Goal: Task Accomplishment & Management: Use online tool/utility

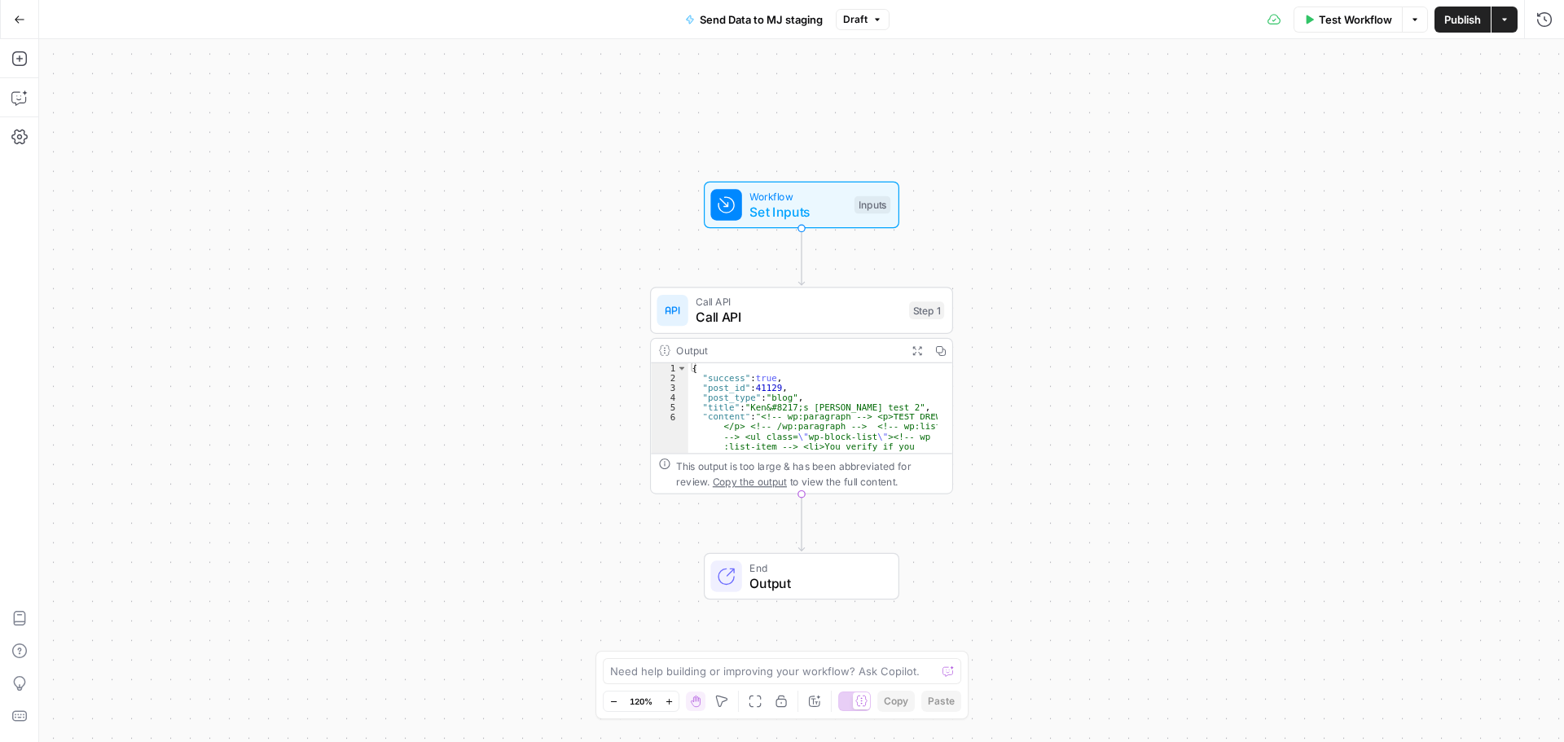
click at [18, 21] on icon "button" at bounding box center [19, 19] width 11 height 11
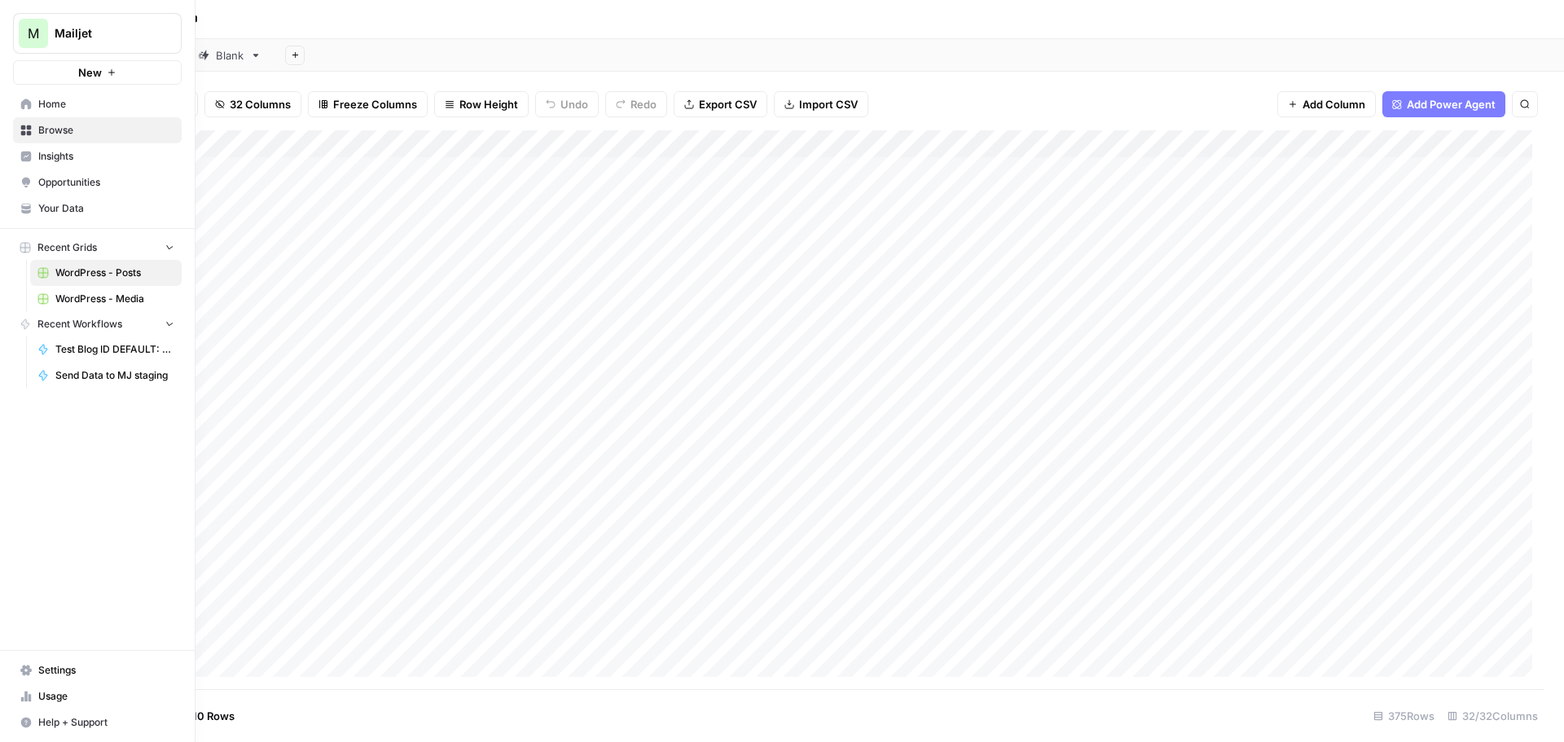
click at [24, 30] on div "M" at bounding box center [33, 33] width 29 height 29
click at [67, 149] on span "Sinch" at bounding box center [157, 148] width 215 height 16
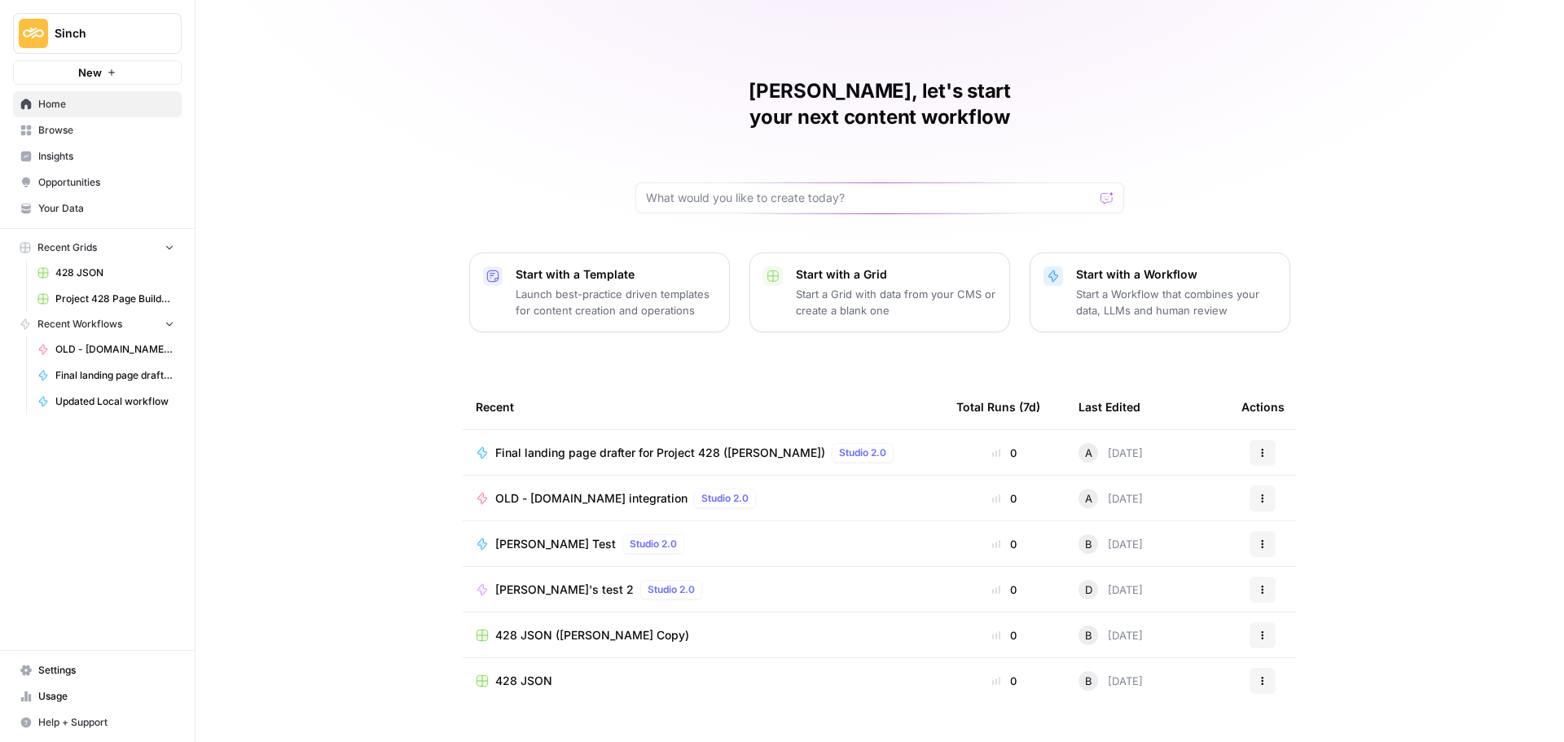
click at [87, 275] on span "428 JSON" at bounding box center [114, 273] width 119 height 15
click at [97, 271] on span "428 JSON" at bounding box center [114, 273] width 119 height 15
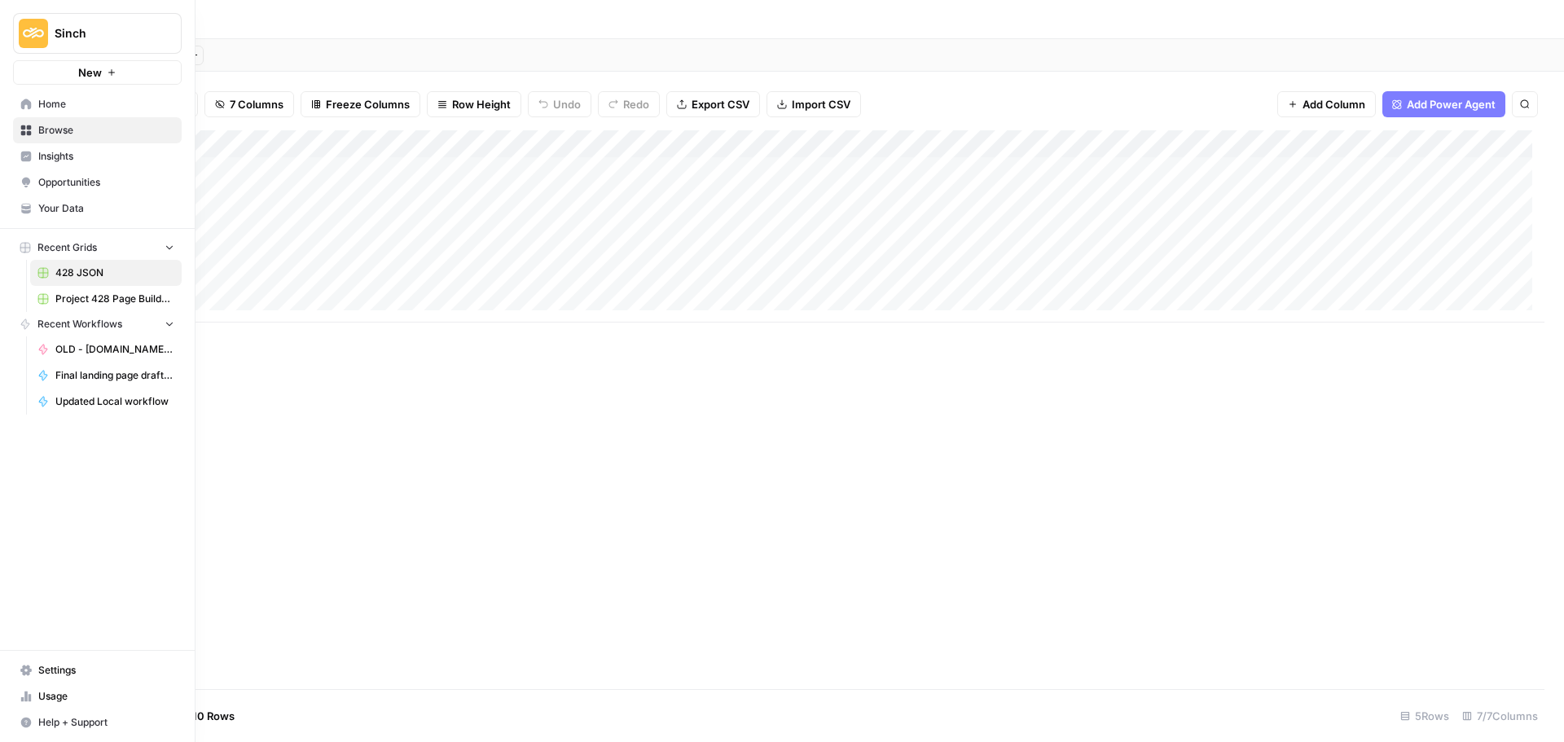
click at [86, 213] on span "Your Data" at bounding box center [106, 208] width 136 height 15
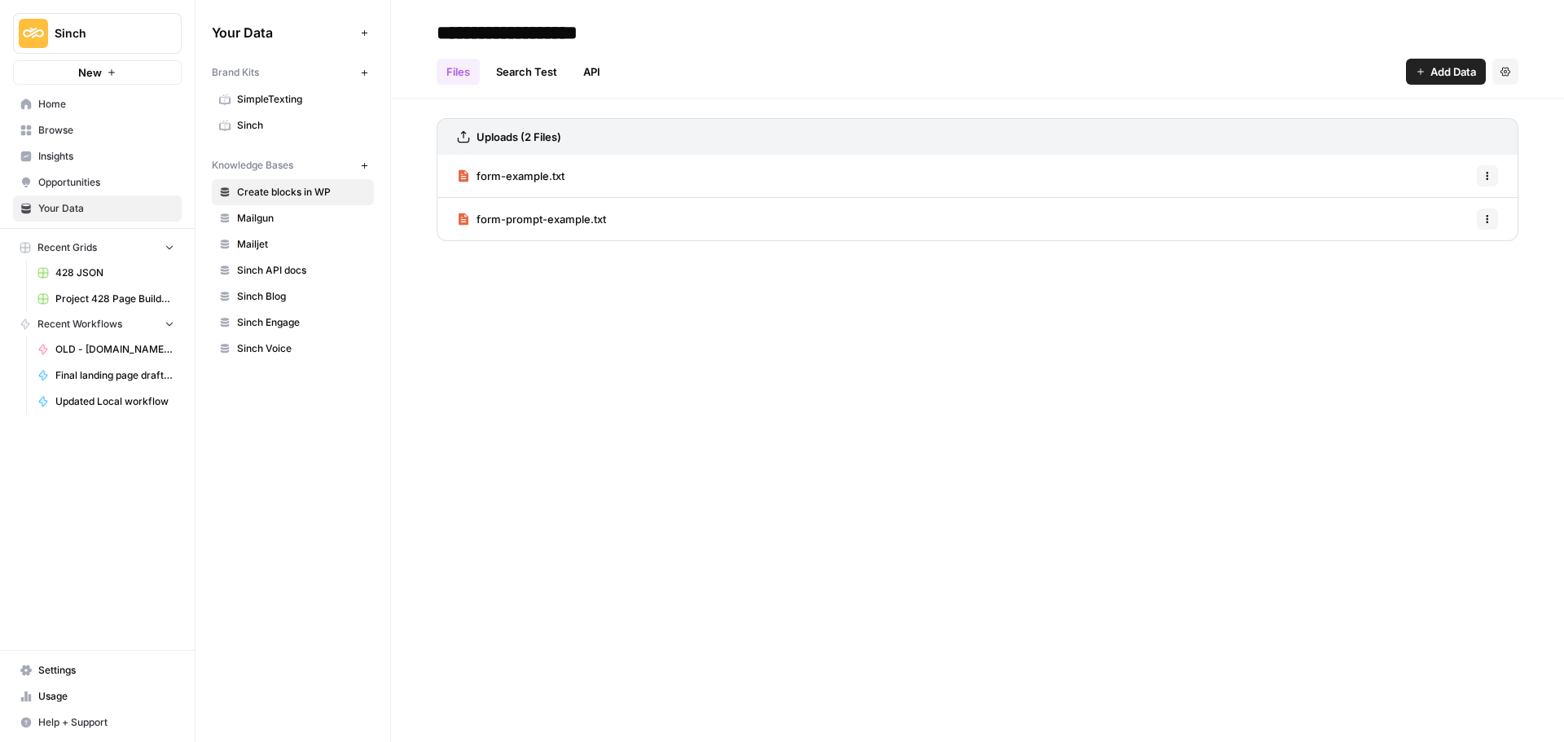
click at [86, 104] on span "Home" at bounding box center [106, 104] width 136 height 15
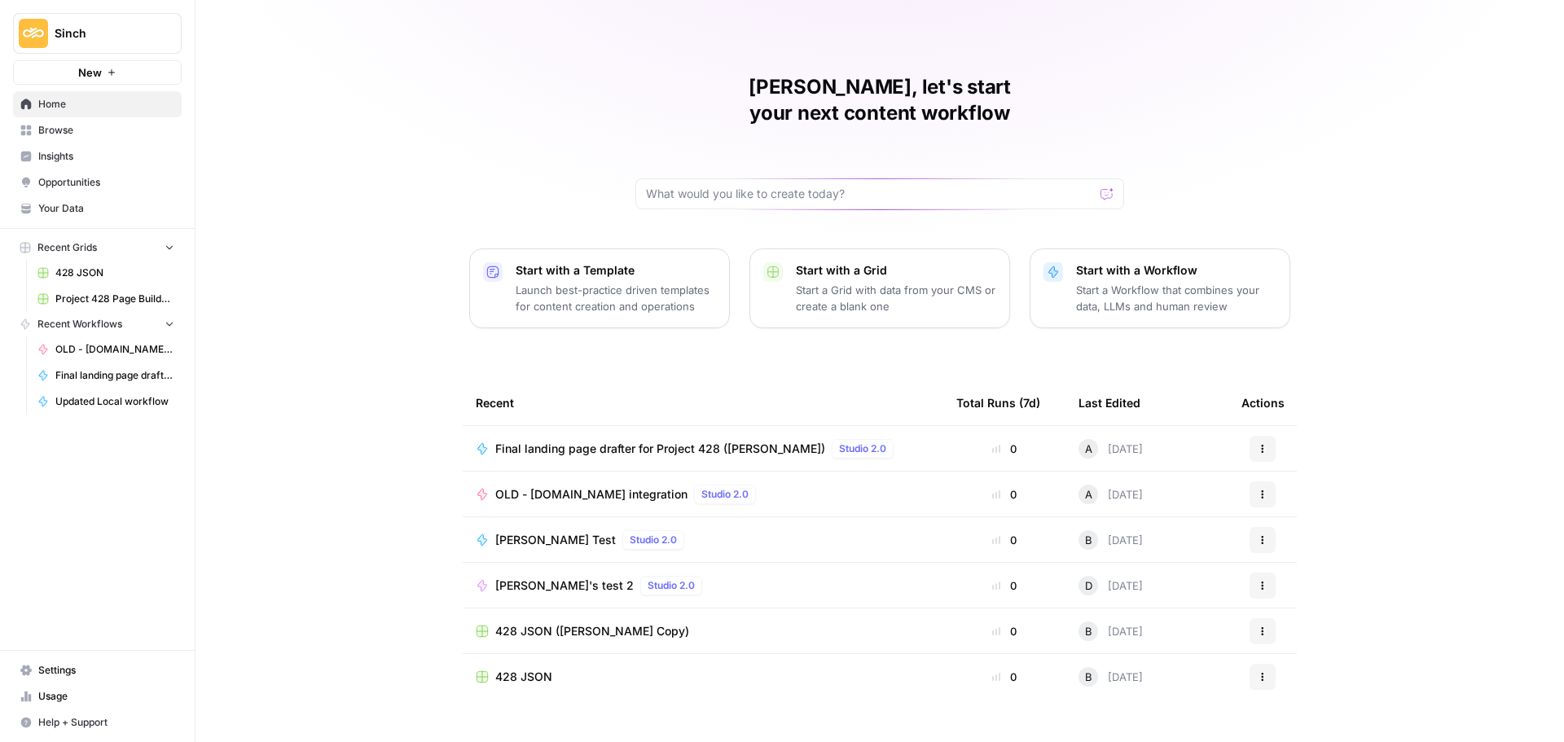
scroll to position [7, 0]
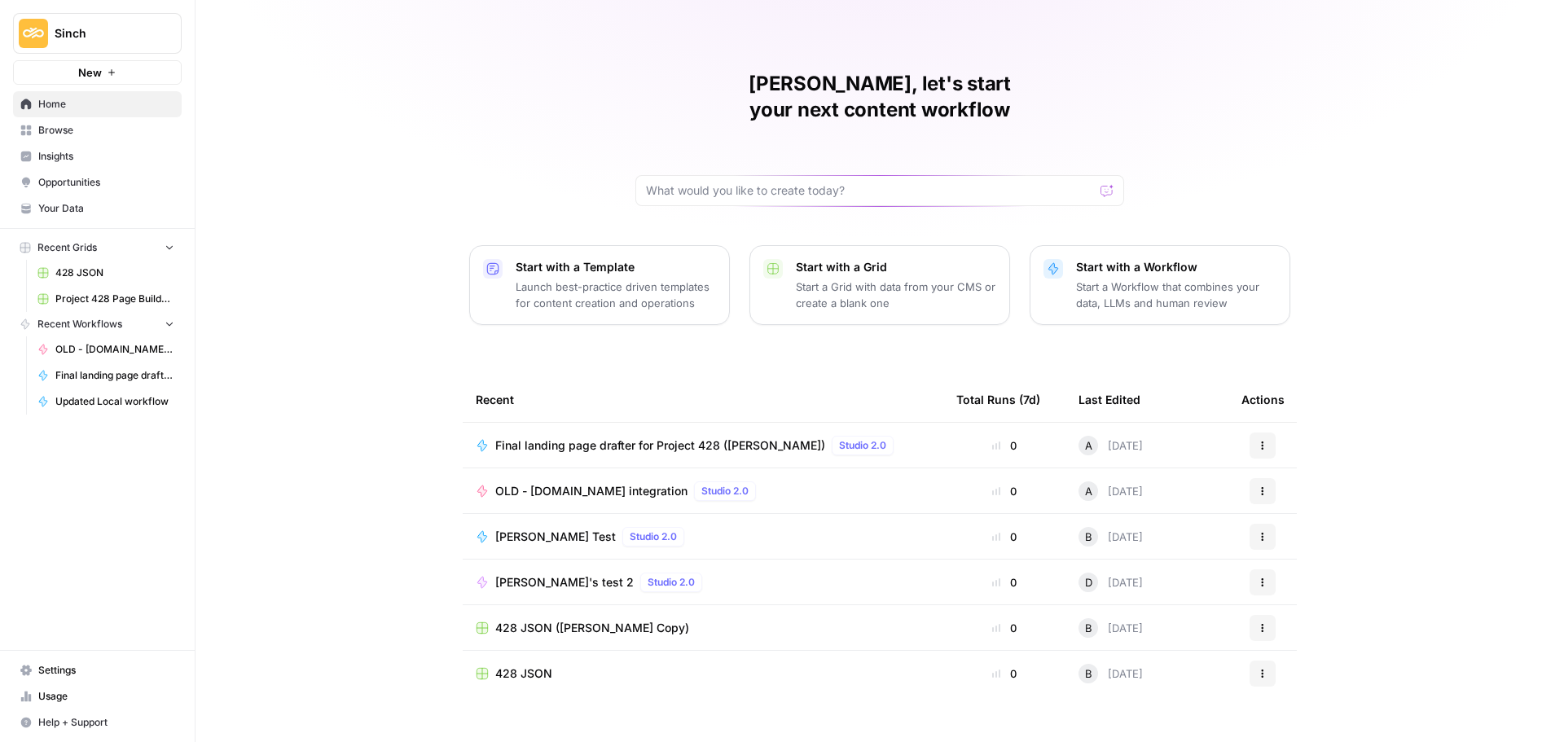
click at [1262, 581] on icon "button" at bounding box center [1263, 582] width 2 height 2
click at [724, 182] on input "text" at bounding box center [870, 190] width 448 height 16
type input "428"
click at [1263, 661] on button "Actions" at bounding box center [1263, 674] width 26 height 26
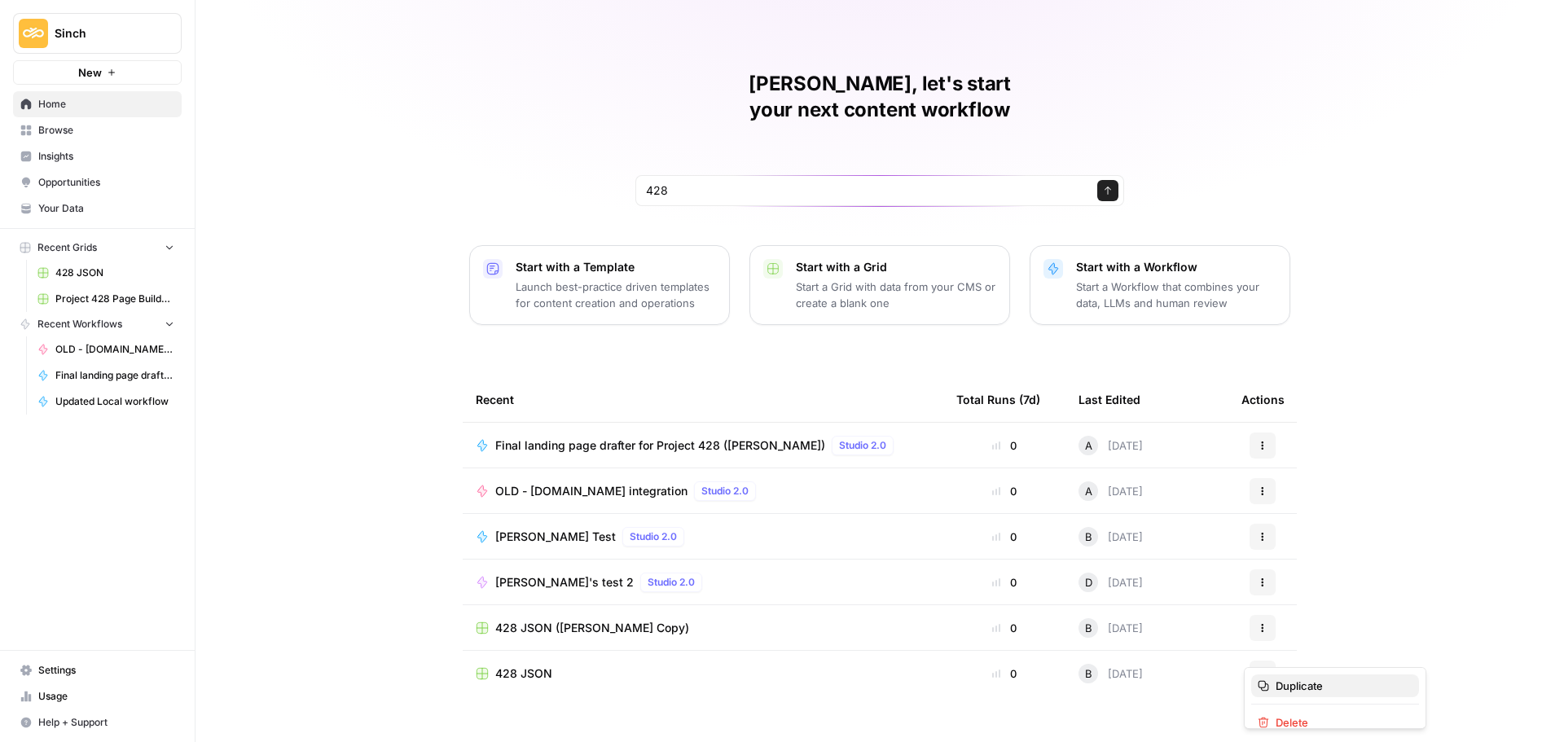
click at [1275, 685] on div "Duplicate" at bounding box center [1335, 686] width 155 height 16
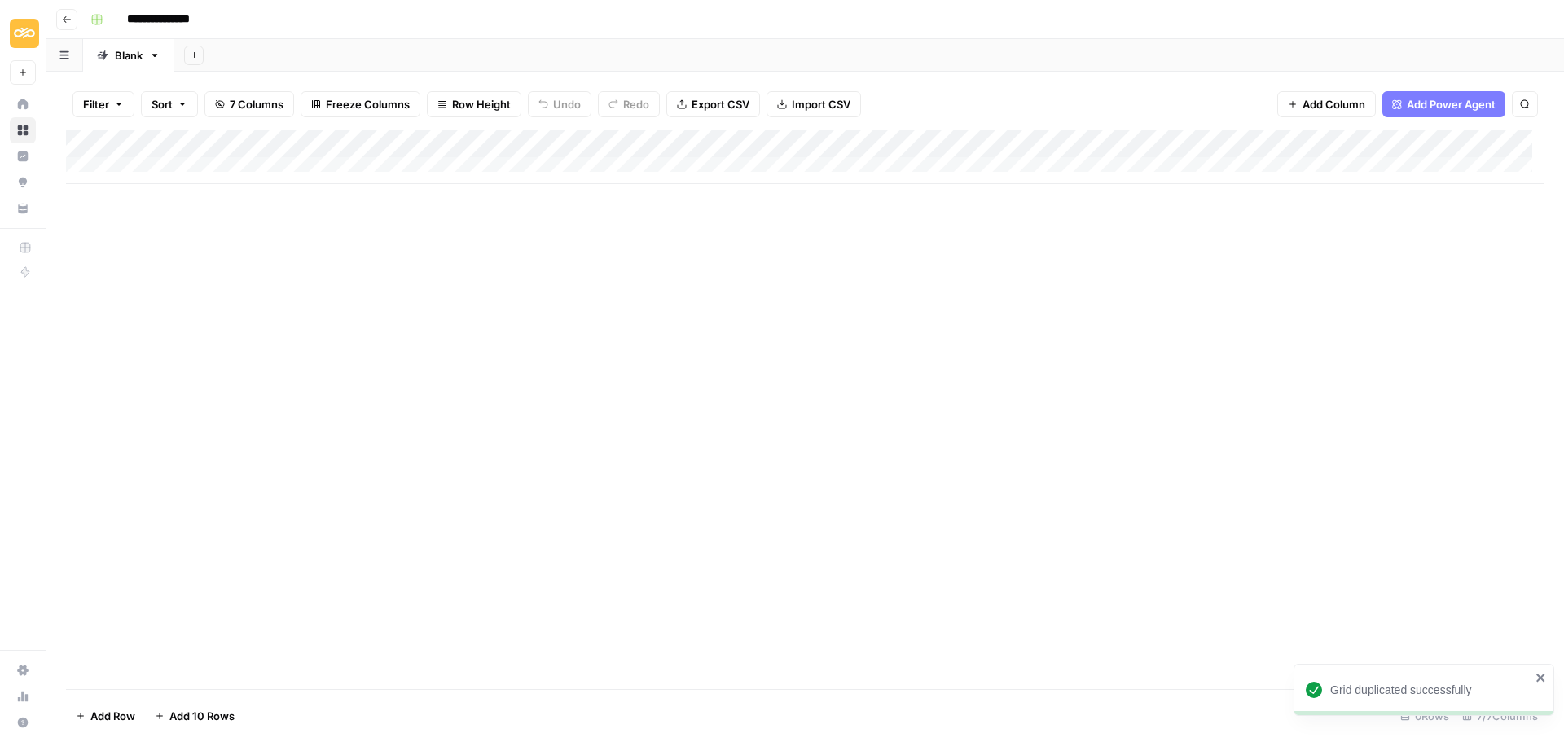
click at [224, 20] on input "**********" at bounding box center [176, 20] width 112 height 26
type input "**********"
drag, startPoint x: 498, startPoint y: 185, endPoint x: 512, endPoint y: 178, distance: 15.7
click at [503, 182] on div "Add Column" at bounding box center [805, 409] width 1478 height 559
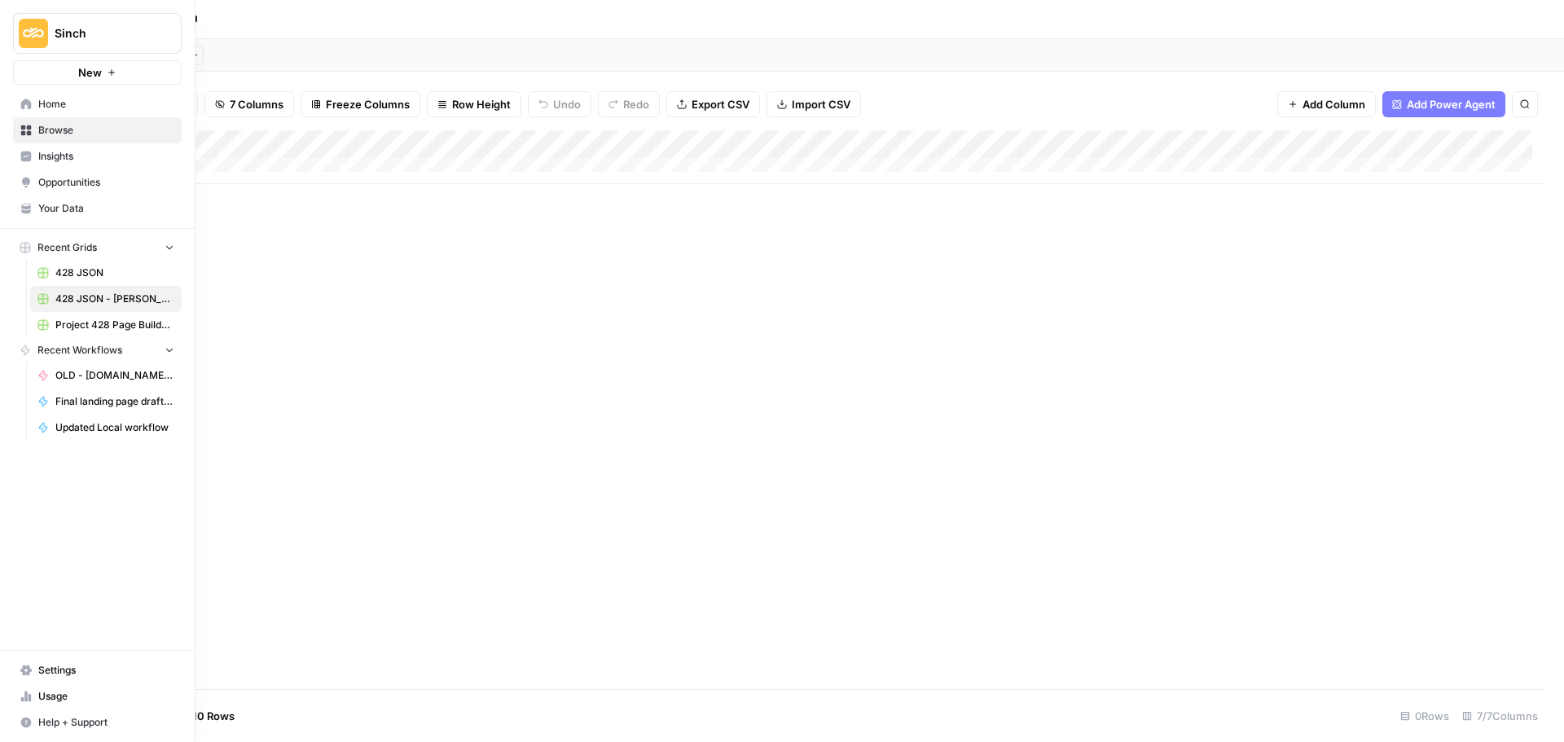
click at [42, 104] on span "Home" at bounding box center [106, 104] width 136 height 15
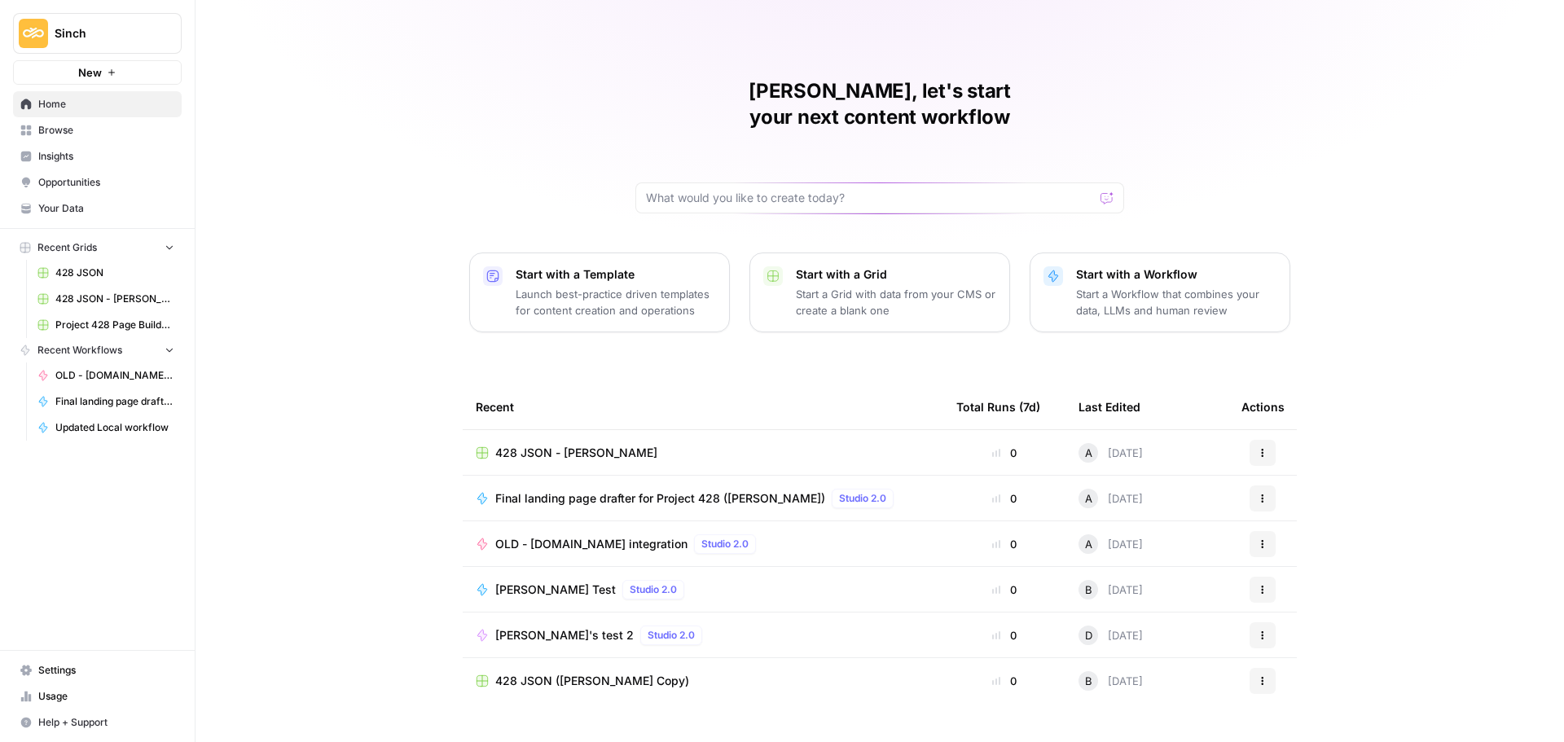
click at [544, 627] on span "Dmitri's test 2" at bounding box center [564, 635] width 138 height 16
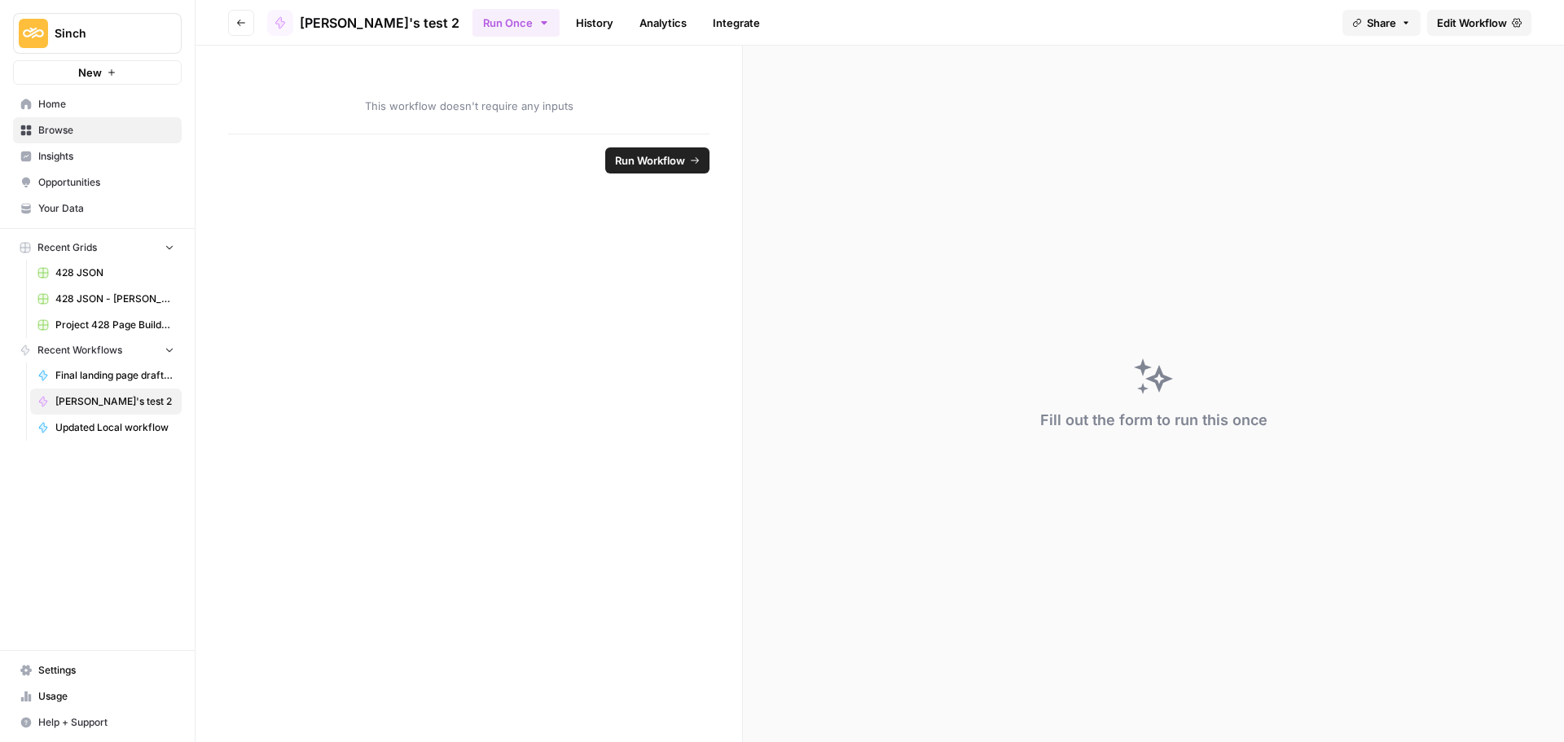
click at [1441, 20] on span "Edit Workflow" at bounding box center [1472, 23] width 70 height 16
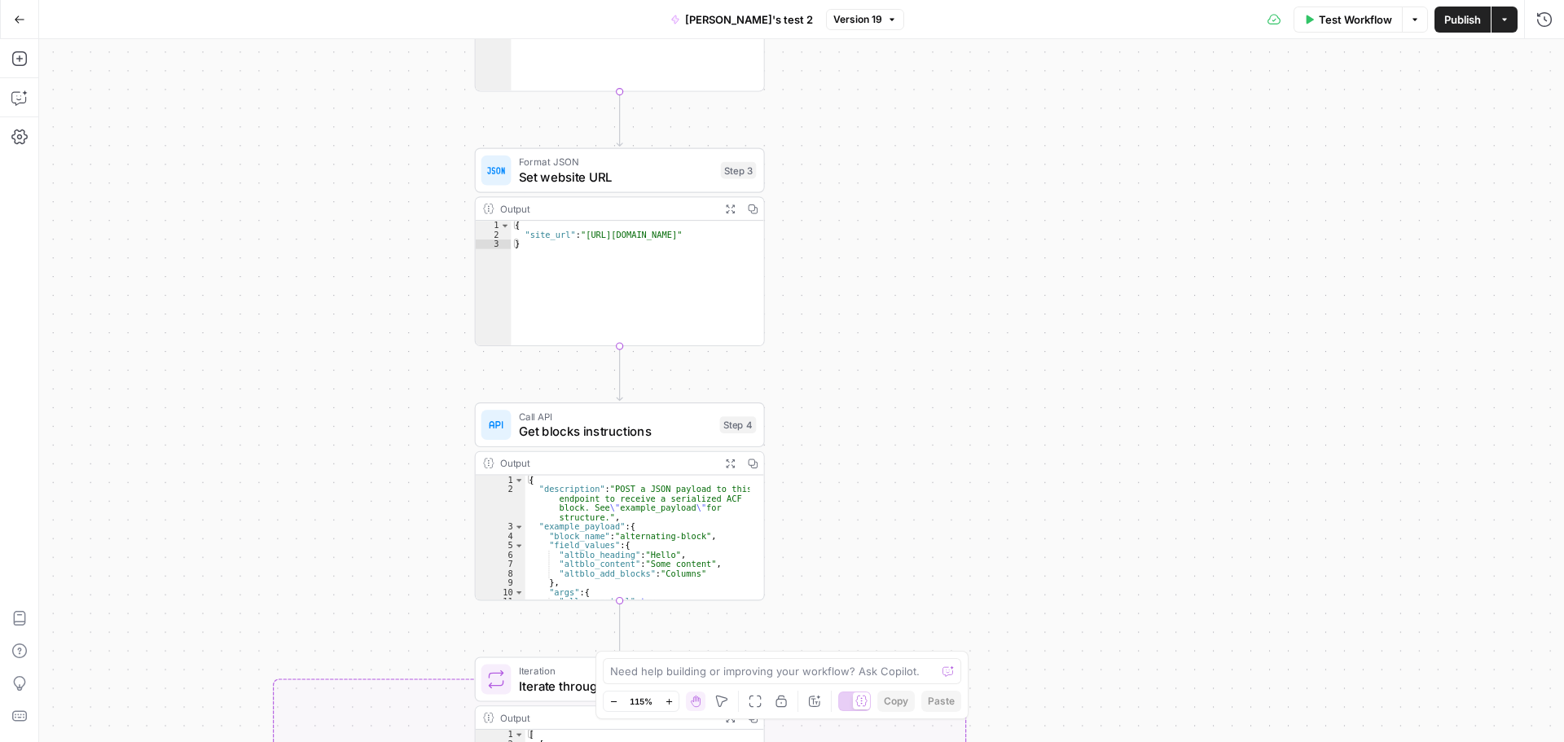
click at [592, 435] on span "Get blocks instructions" at bounding box center [616, 431] width 194 height 19
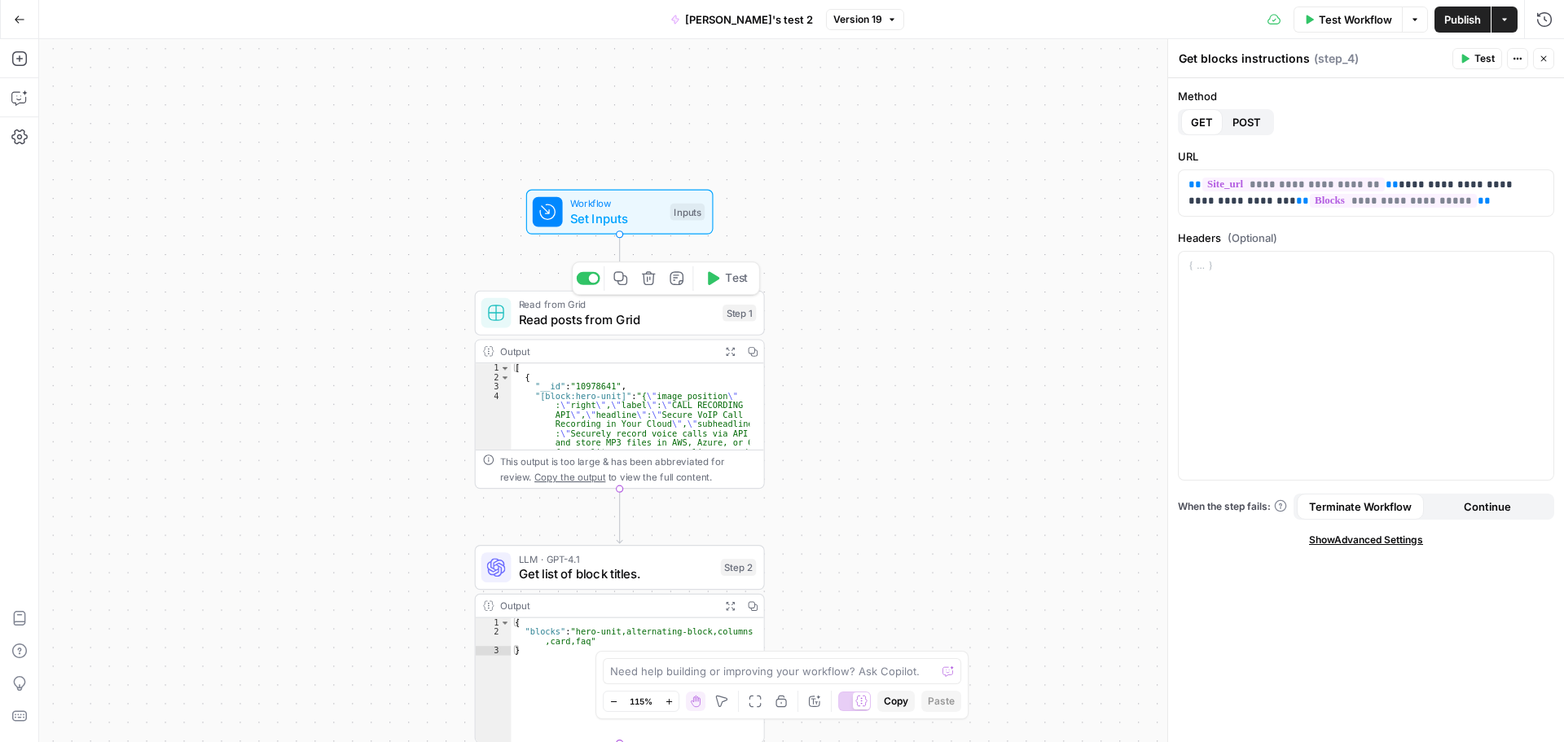
click at [621, 321] on span "Read posts from Grid" at bounding box center [617, 319] width 196 height 19
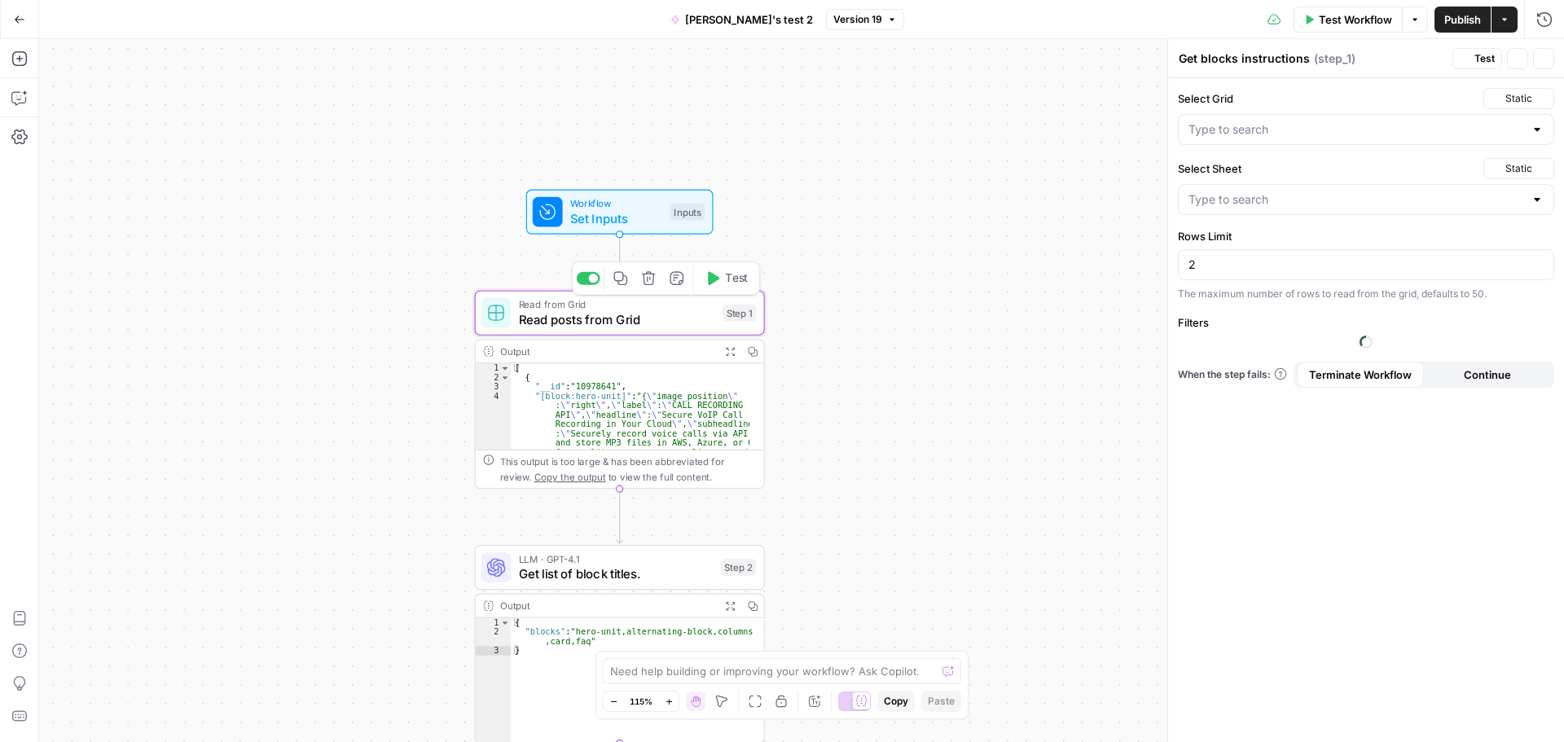
type textarea "Read posts from Grid"
type input "428 JSON"
type input "Blank"
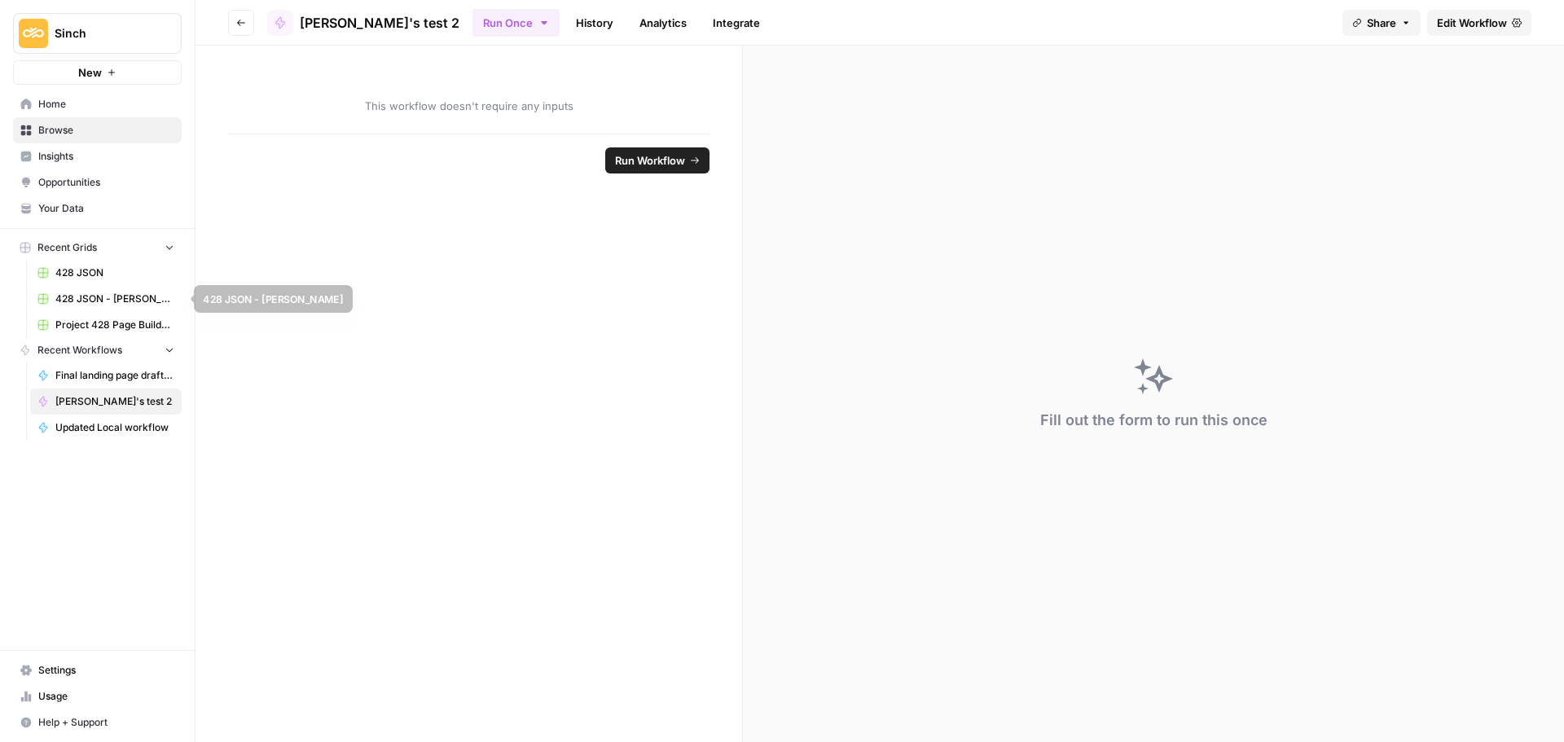
click at [110, 291] on link "428 JSON - Andrei" at bounding box center [106, 299] width 152 height 26
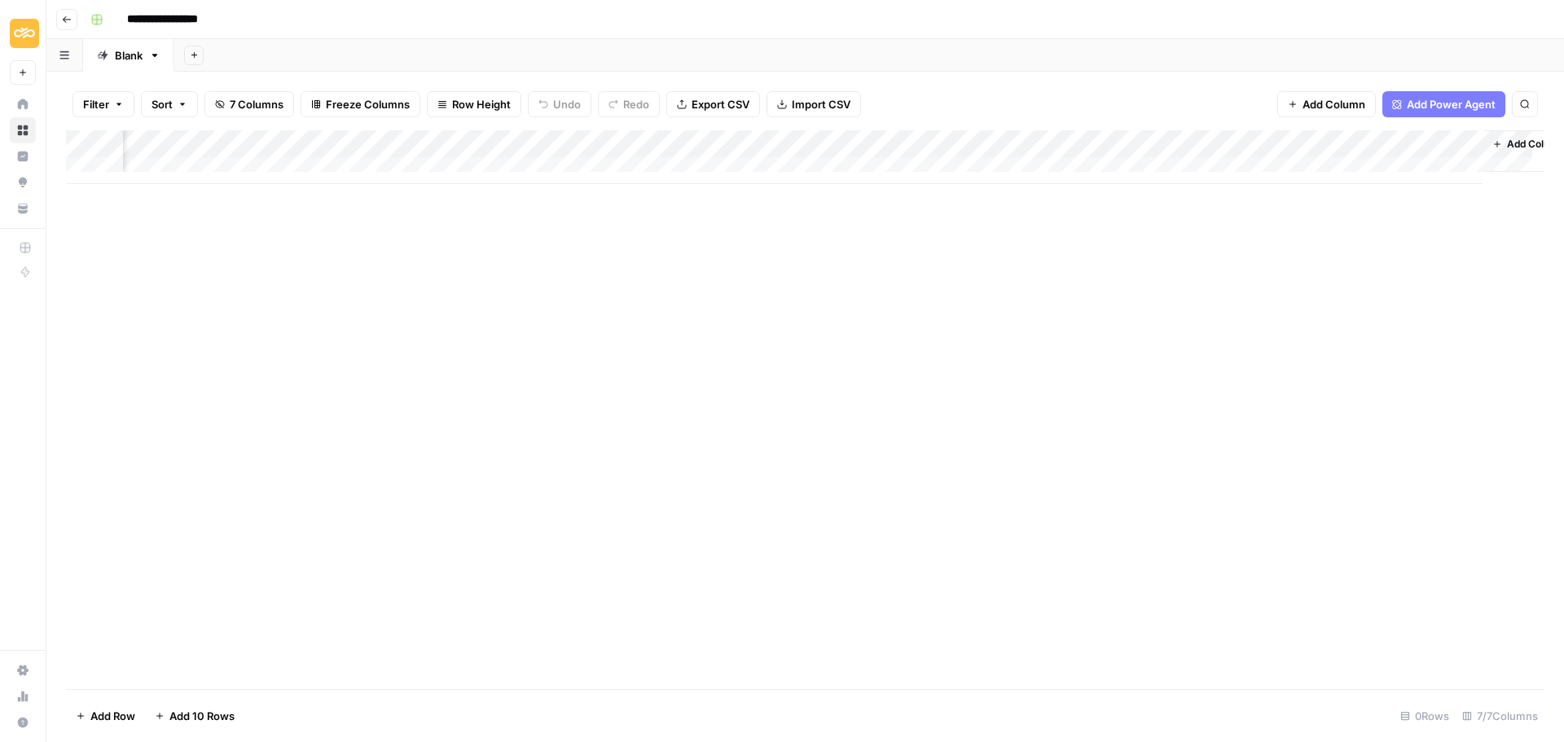
scroll to position [0, 238]
drag, startPoint x: 604, startPoint y: 170, endPoint x: 512, endPoint y: 187, distance: 92.7
click at [512, 184] on div "Add Column" at bounding box center [805, 157] width 1478 height 54
click at [886, 212] on div "Add Column" at bounding box center [805, 409] width 1478 height 559
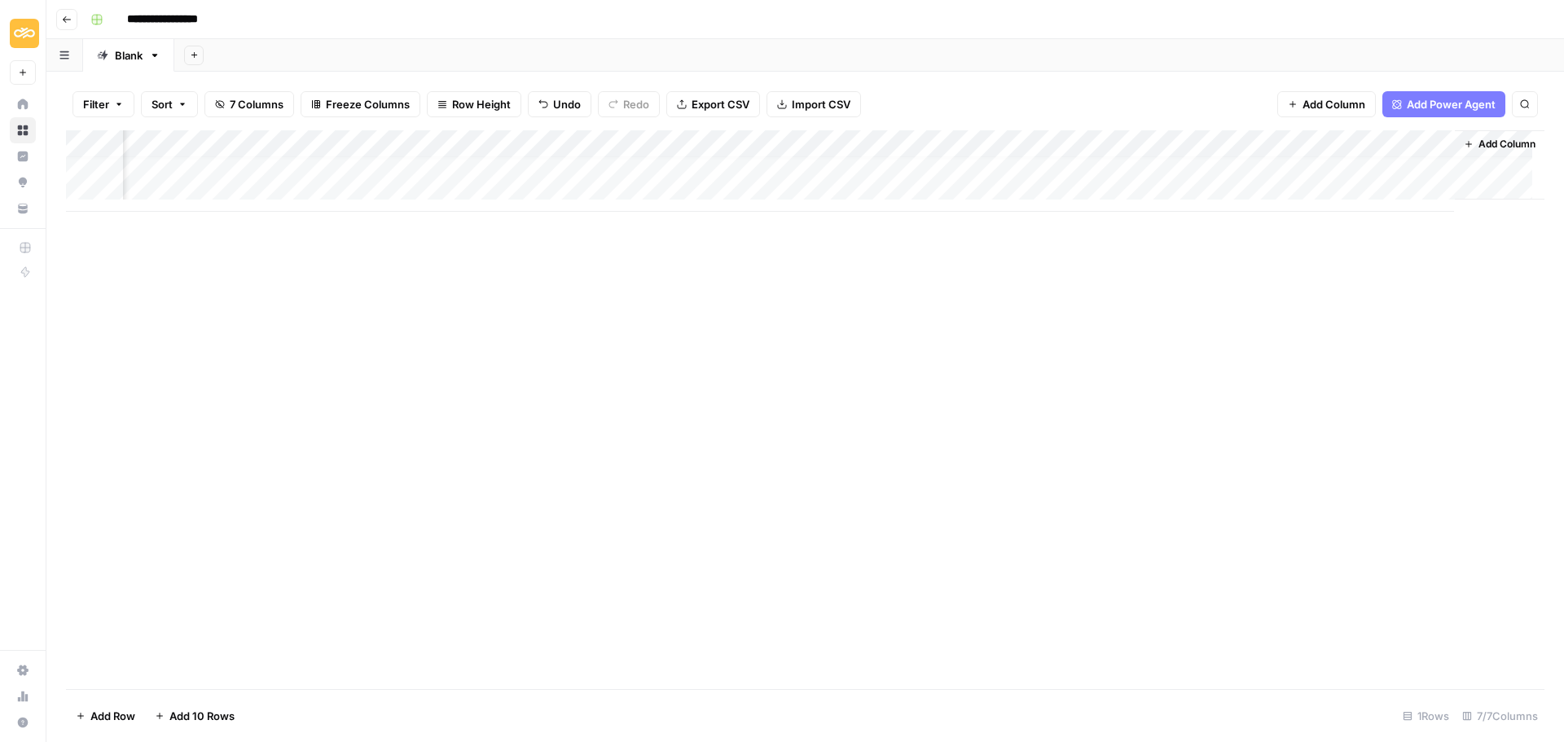
click at [1131, 89] on div "Filter Sort 7 Columns Freeze Columns Row Height Undo Redo Export CSV Import CSV…" at bounding box center [805, 104] width 1478 height 52
click at [1406, 143] on div "Add Column" at bounding box center [805, 170] width 1478 height 81
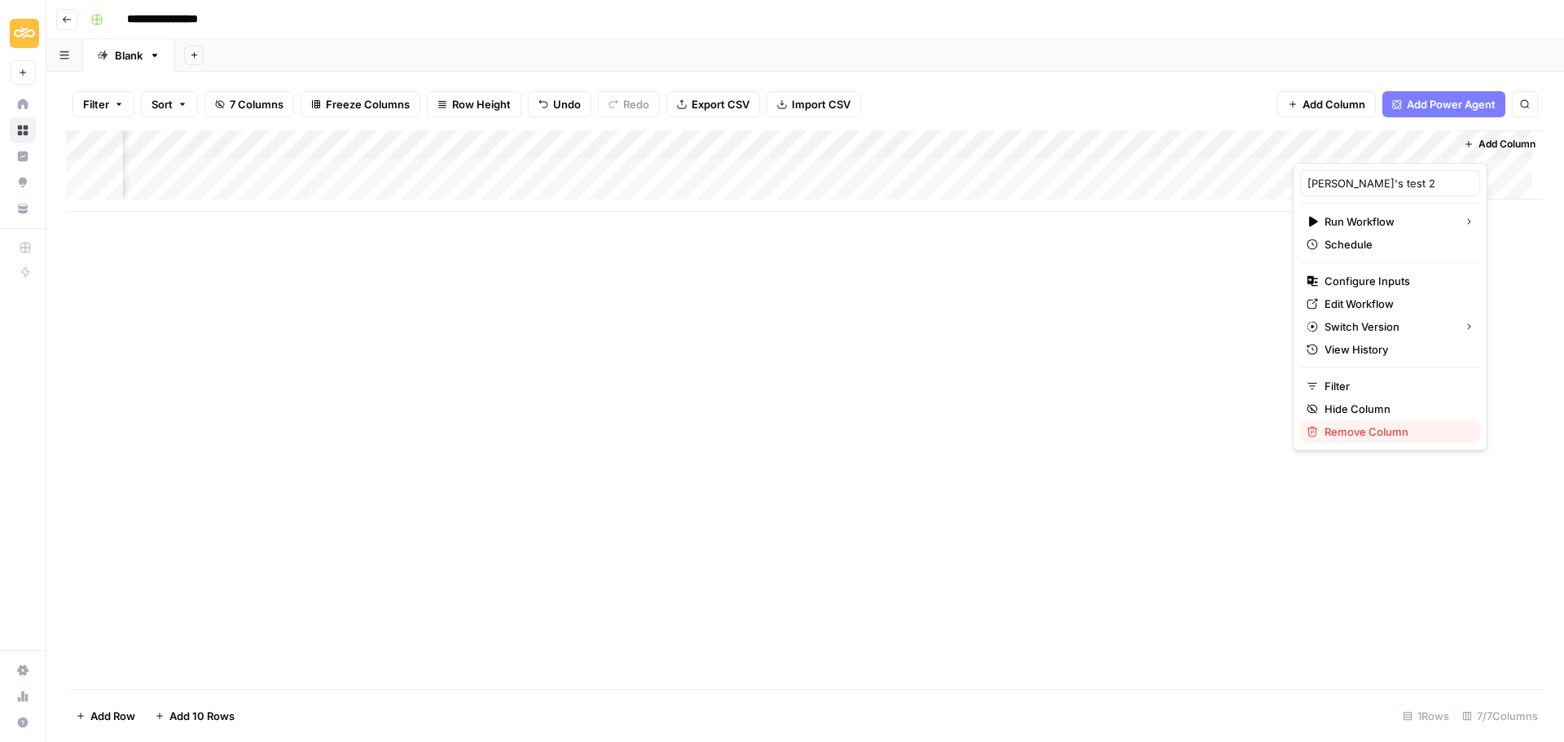
click at [1387, 425] on span "Remove Column" at bounding box center [1395, 432] width 143 height 16
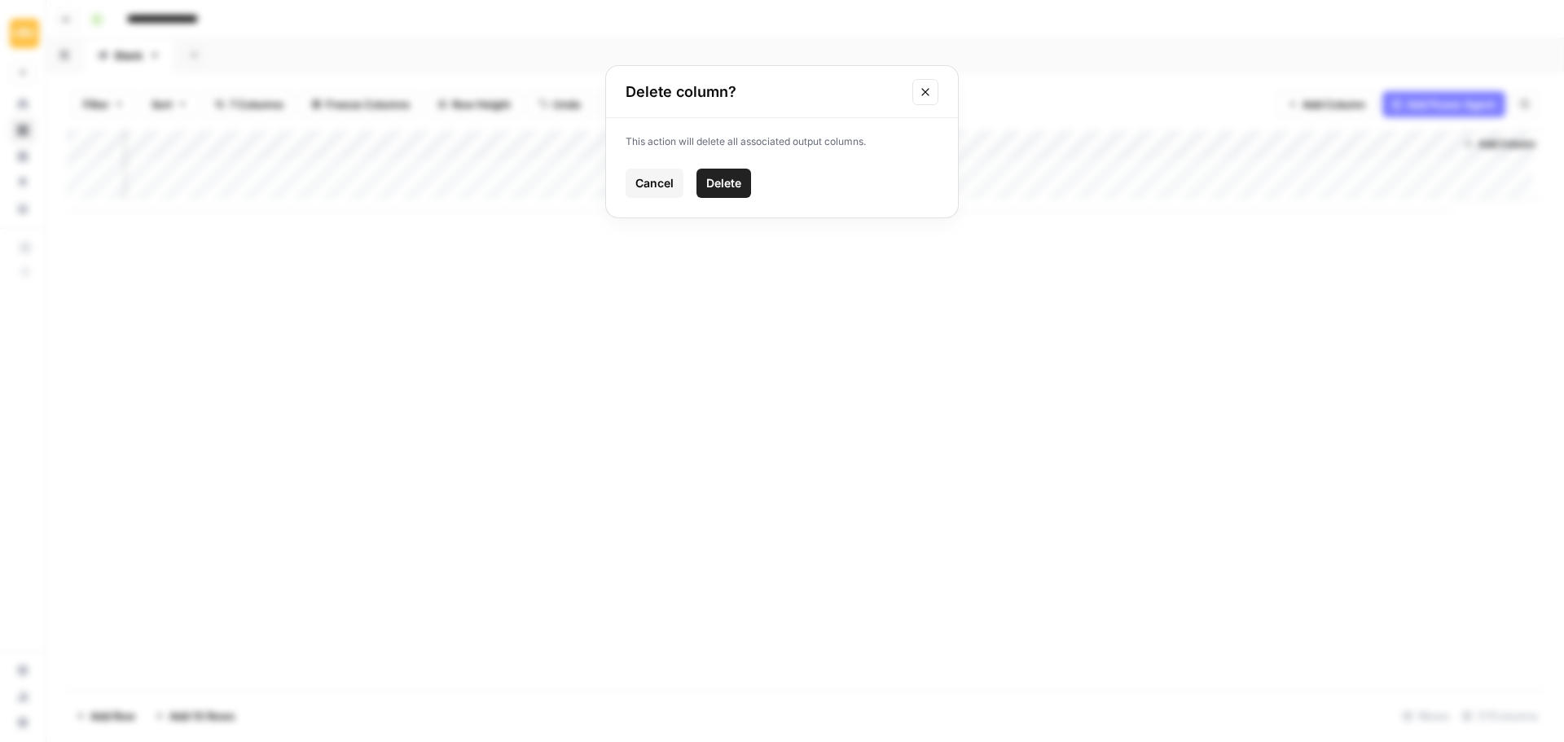
click at [714, 176] on span "Delete" at bounding box center [723, 183] width 35 height 16
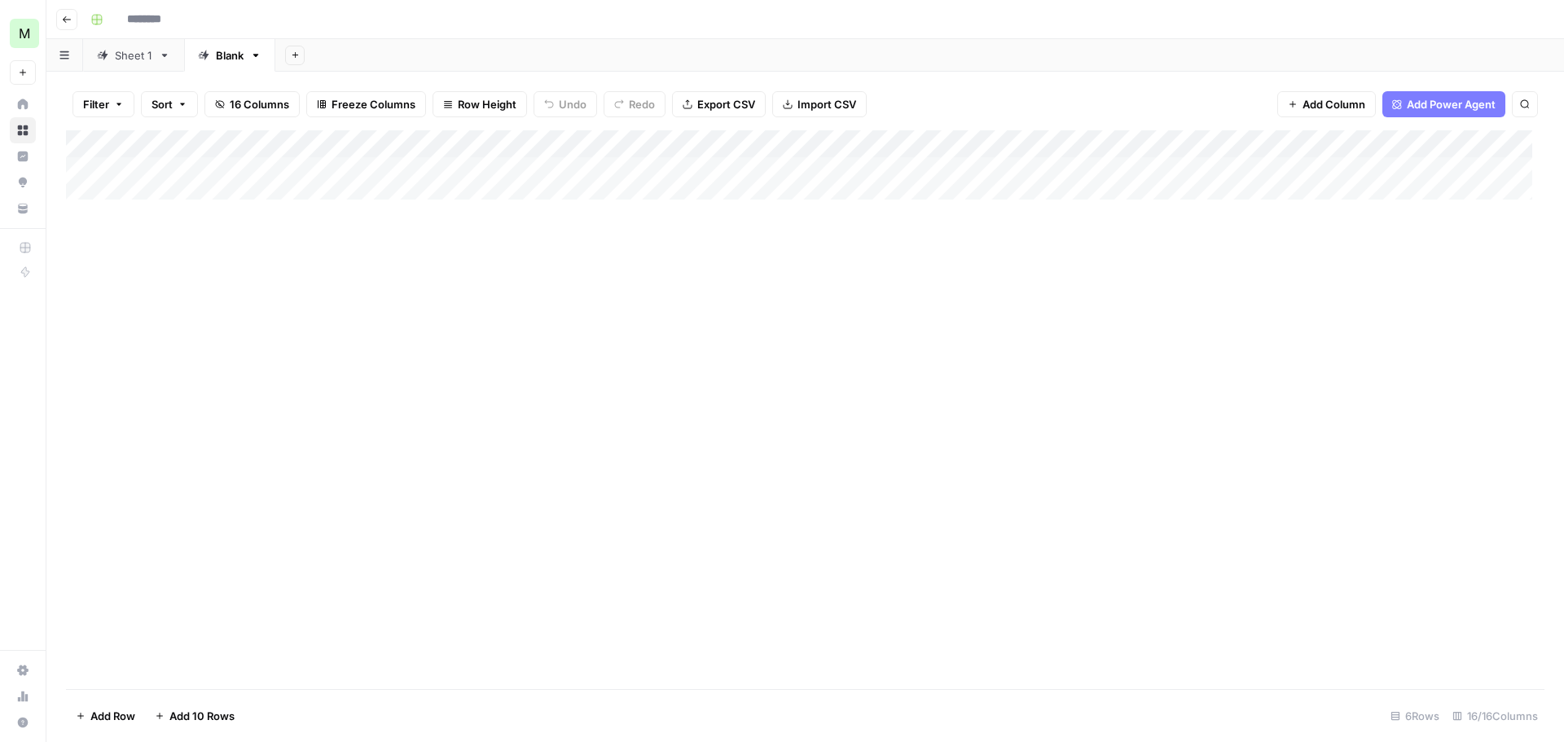
type input "**********"
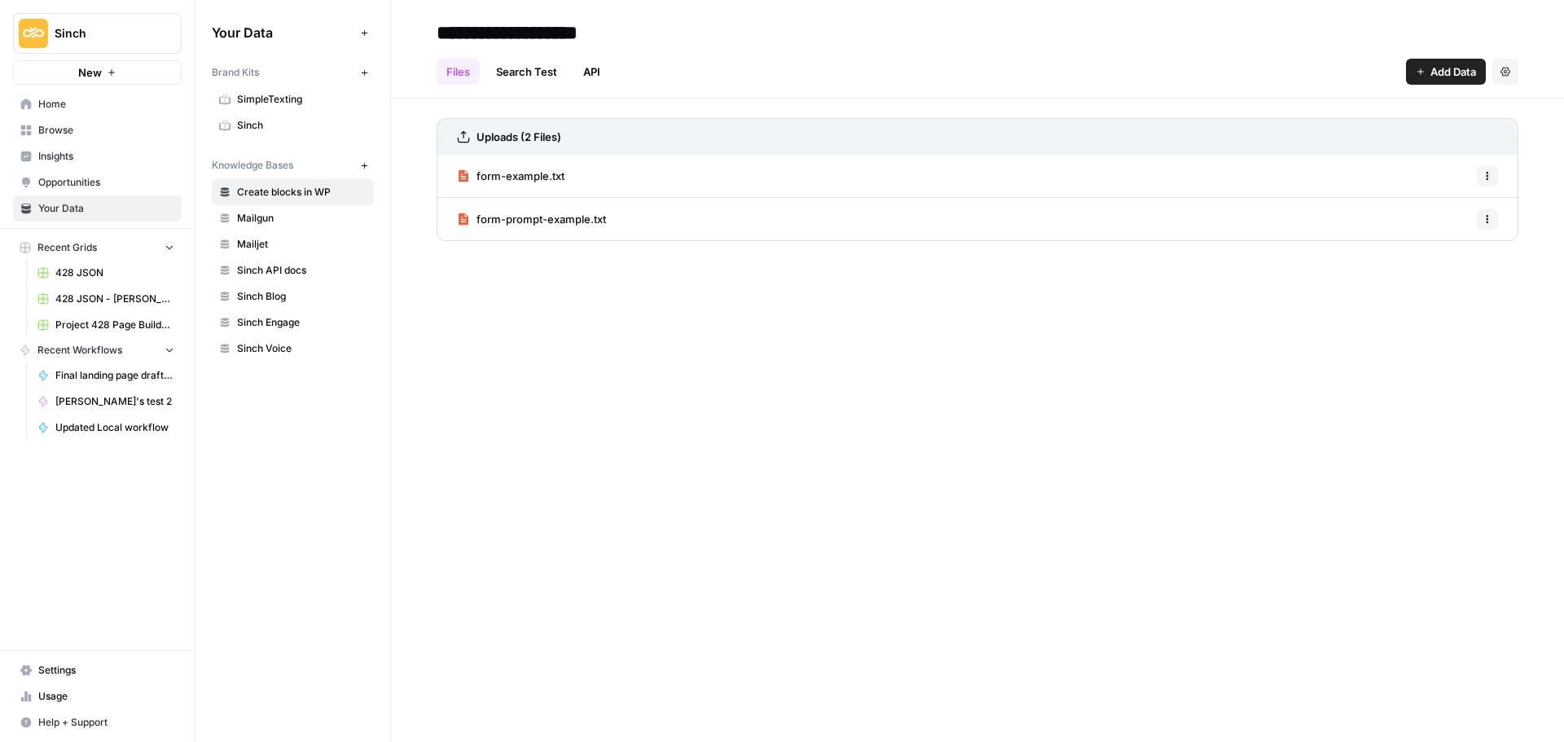
click at [143, 81] on button "New" at bounding box center [97, 72] width 169 height 24
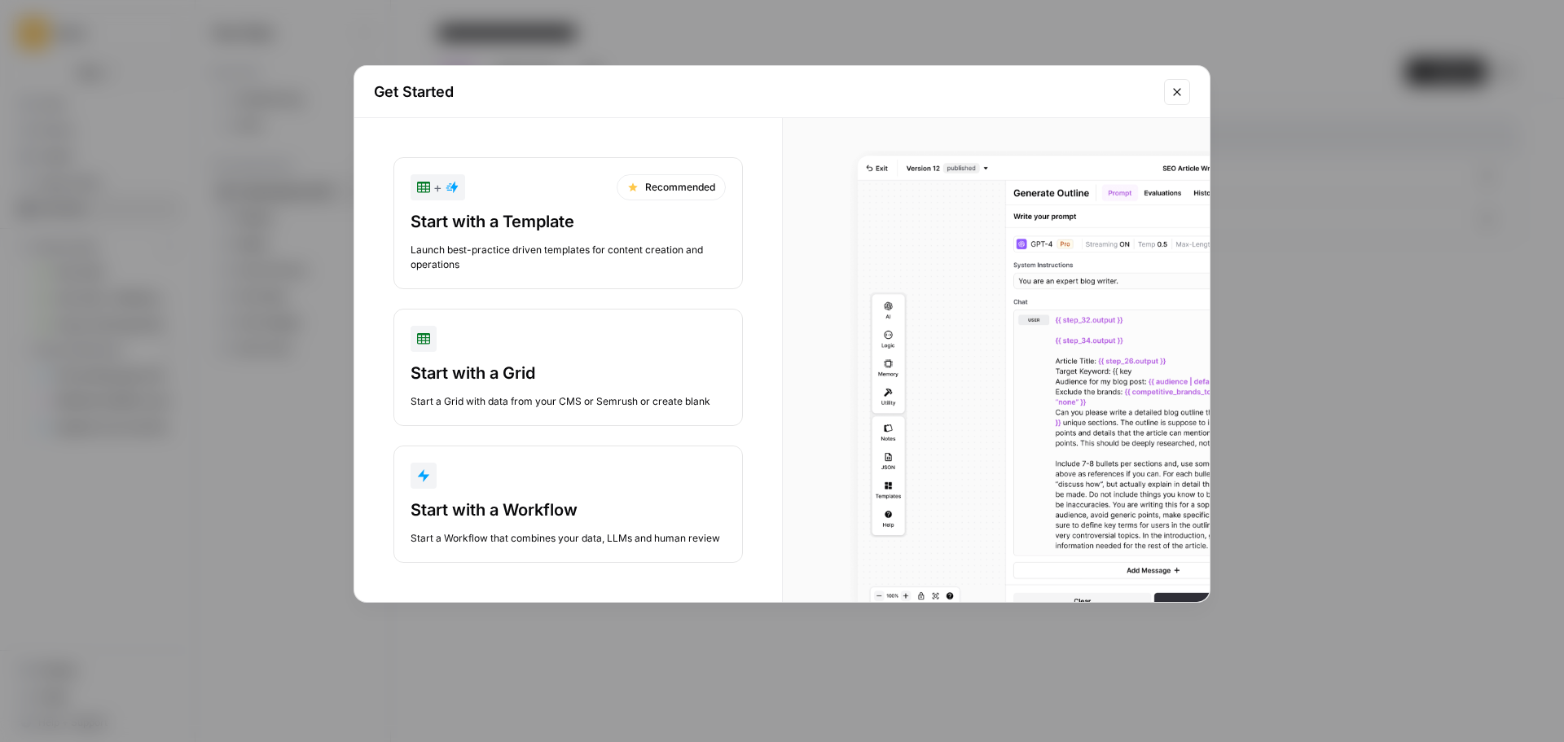
click at [541, 478] on div "button" at bounding box center [568, 476] width 315 height 26
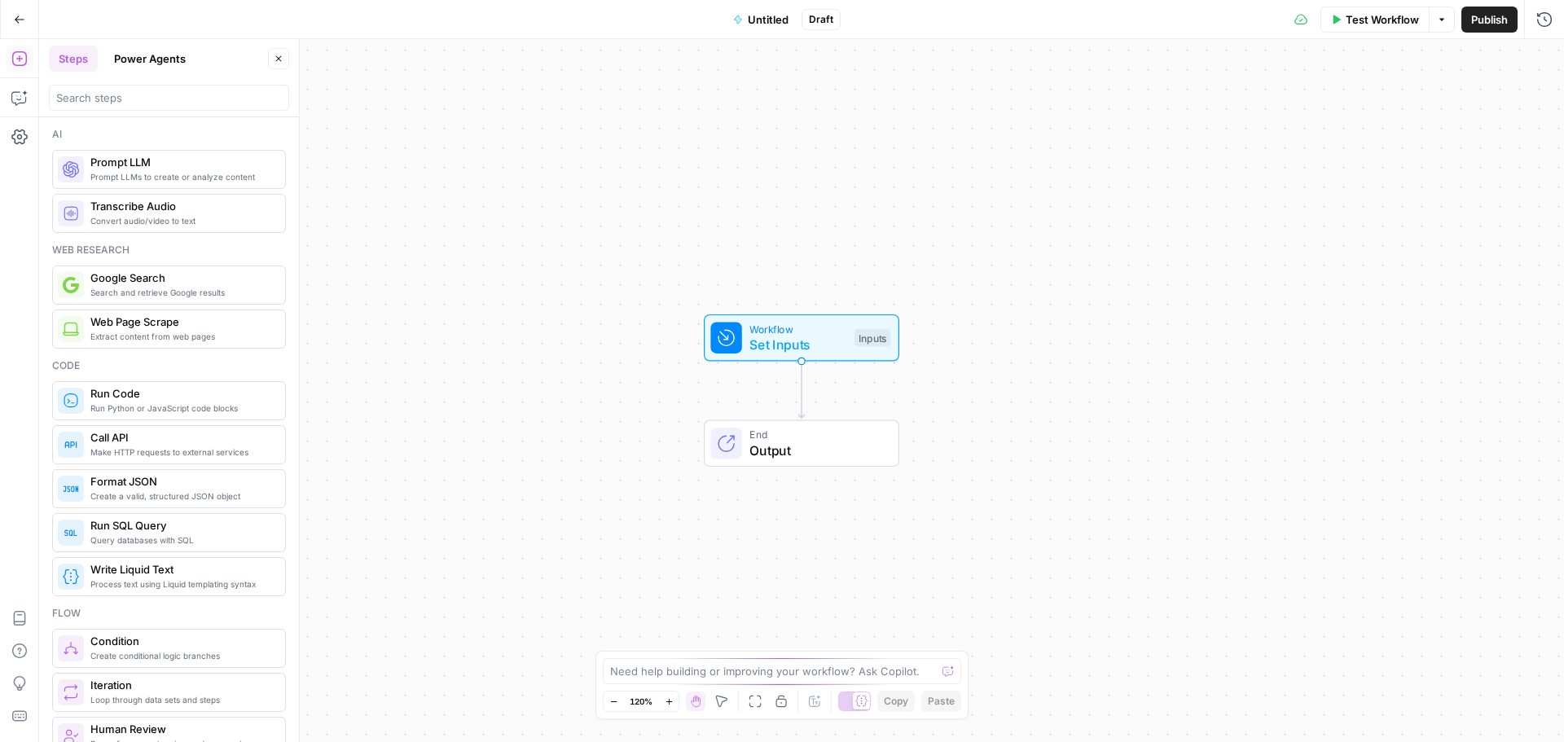
click at [770, 448] on span "Output" at bounding box center [815, 451] width 133 height 20
click at [156, 441] on span "Call API" at bounding box center [181, 437] width 182 height 16
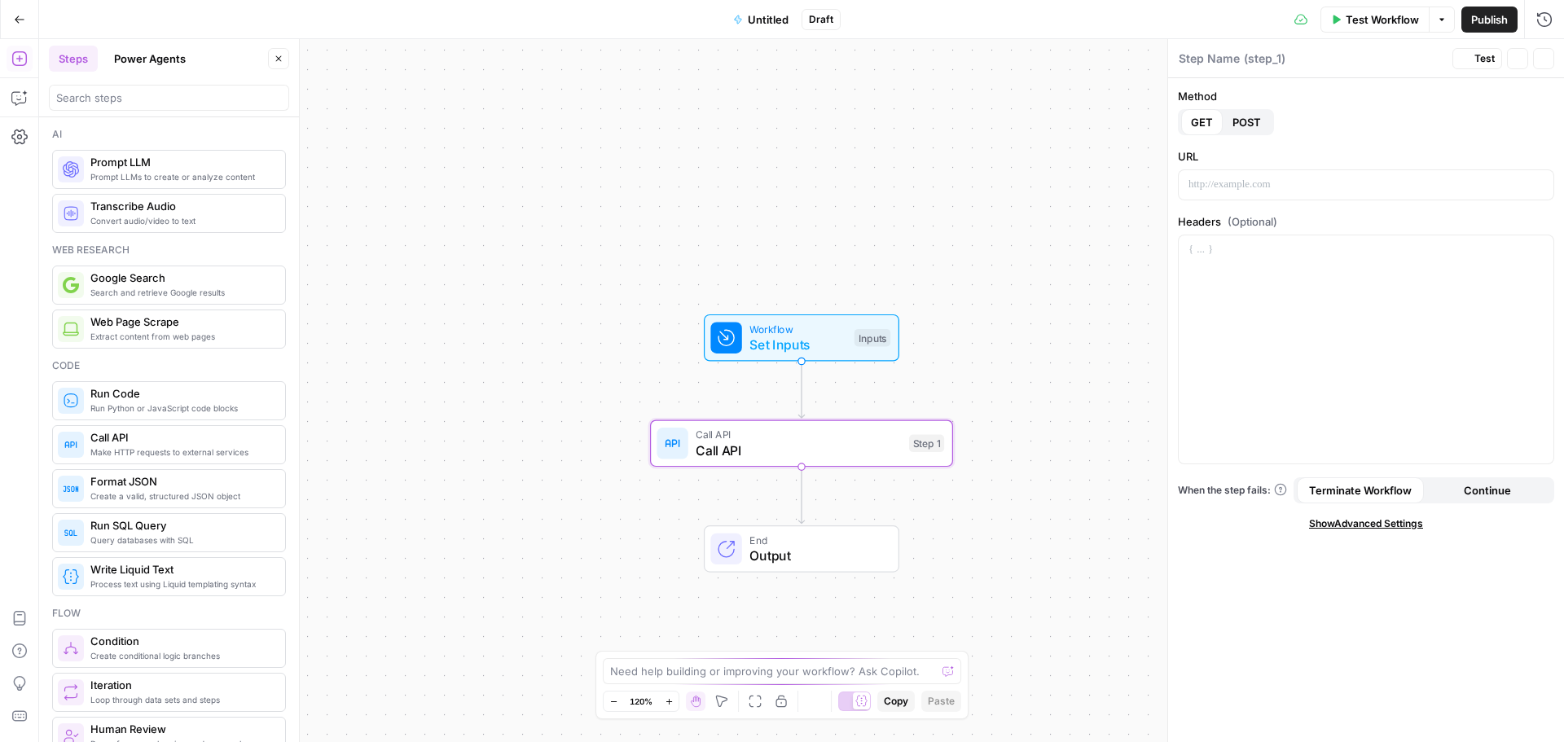
type textarea "Call API"
click at [14, 30] on button "Go Back" at bounding box center [19, 19] width 29 height 29
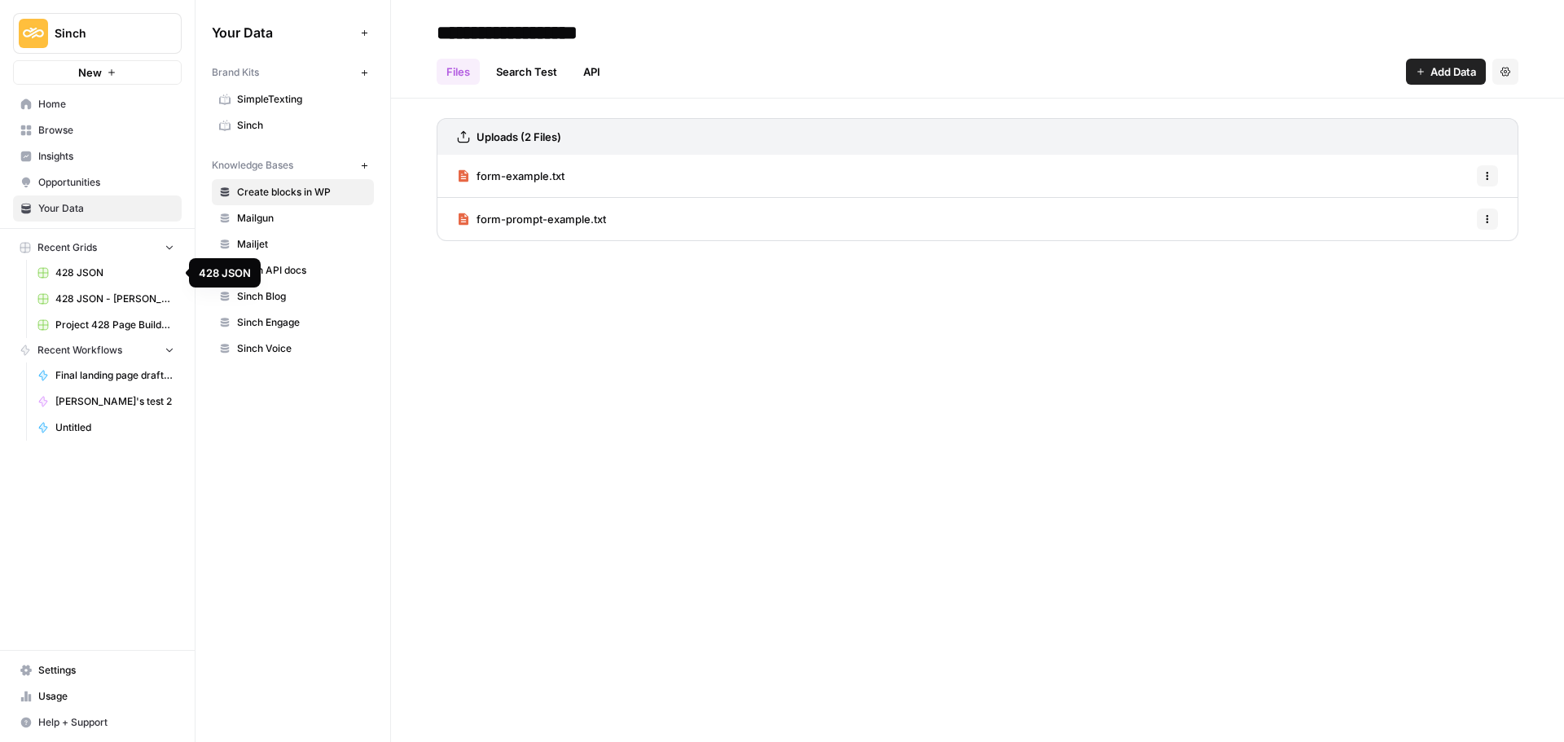
click at [123, 292] on span "428 JSON - Andrei" at bounding box center [114, 299] width 119 height 15
click at [84, 106] on span "Home" at bounding box center [106, 104] width 136 height 15
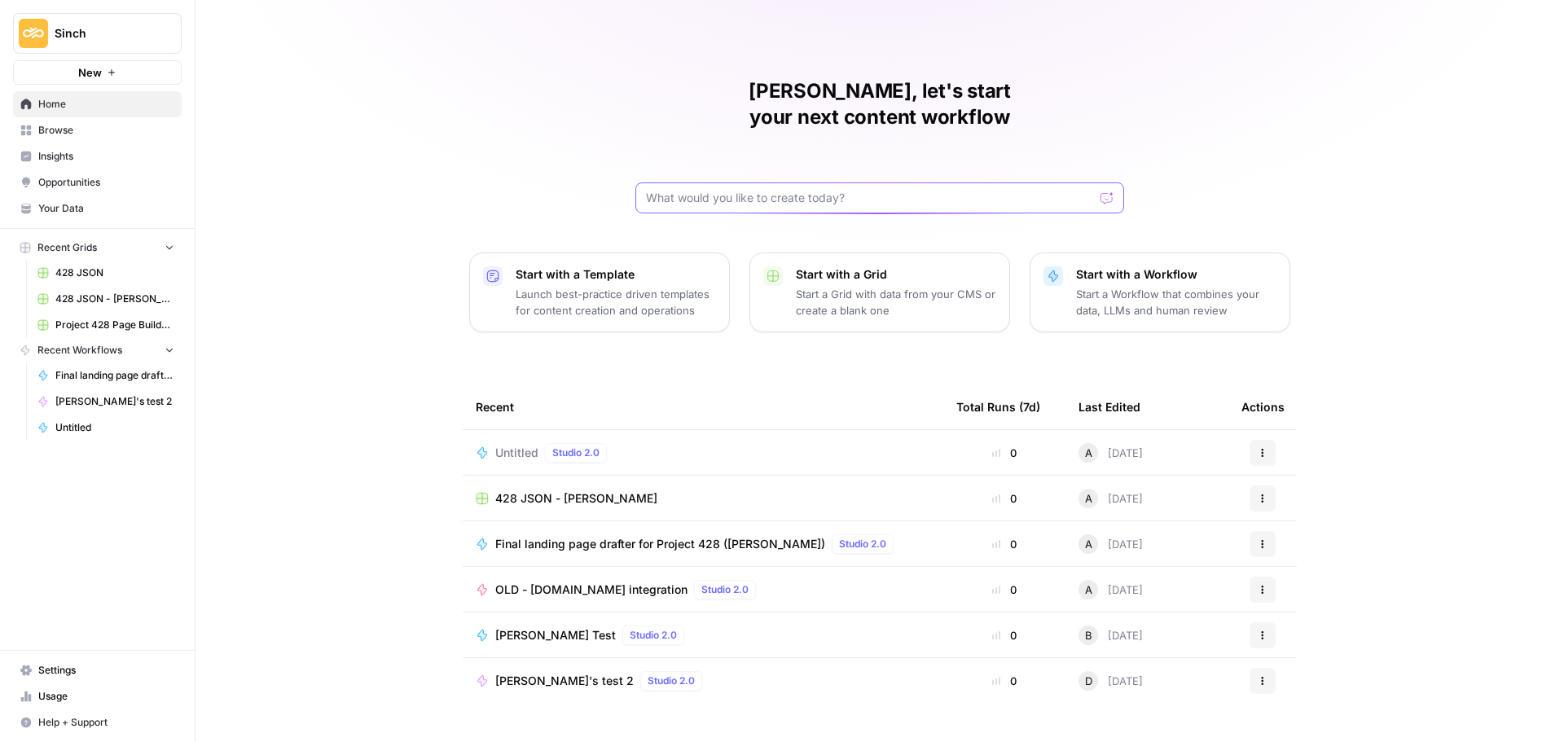
click at [788, 190] on input "text" at bounding box center [870, 198] width 448 height 16
type input "local"
click button "Send" at bounding box center [1107, 197] width 21 height 21
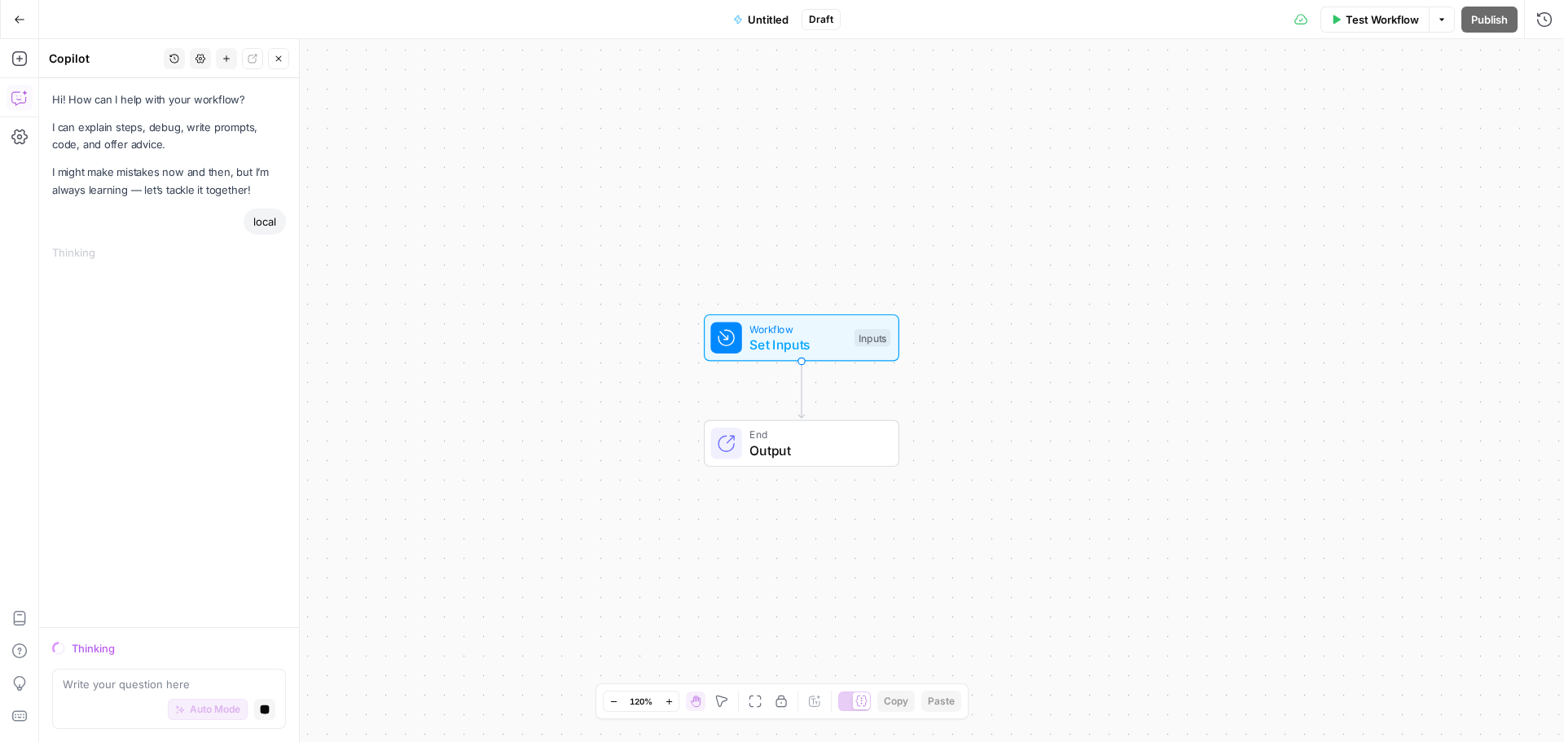
click at [7, 7] on button "Go Back" at bounding box center [19, 19] width 29 height 29
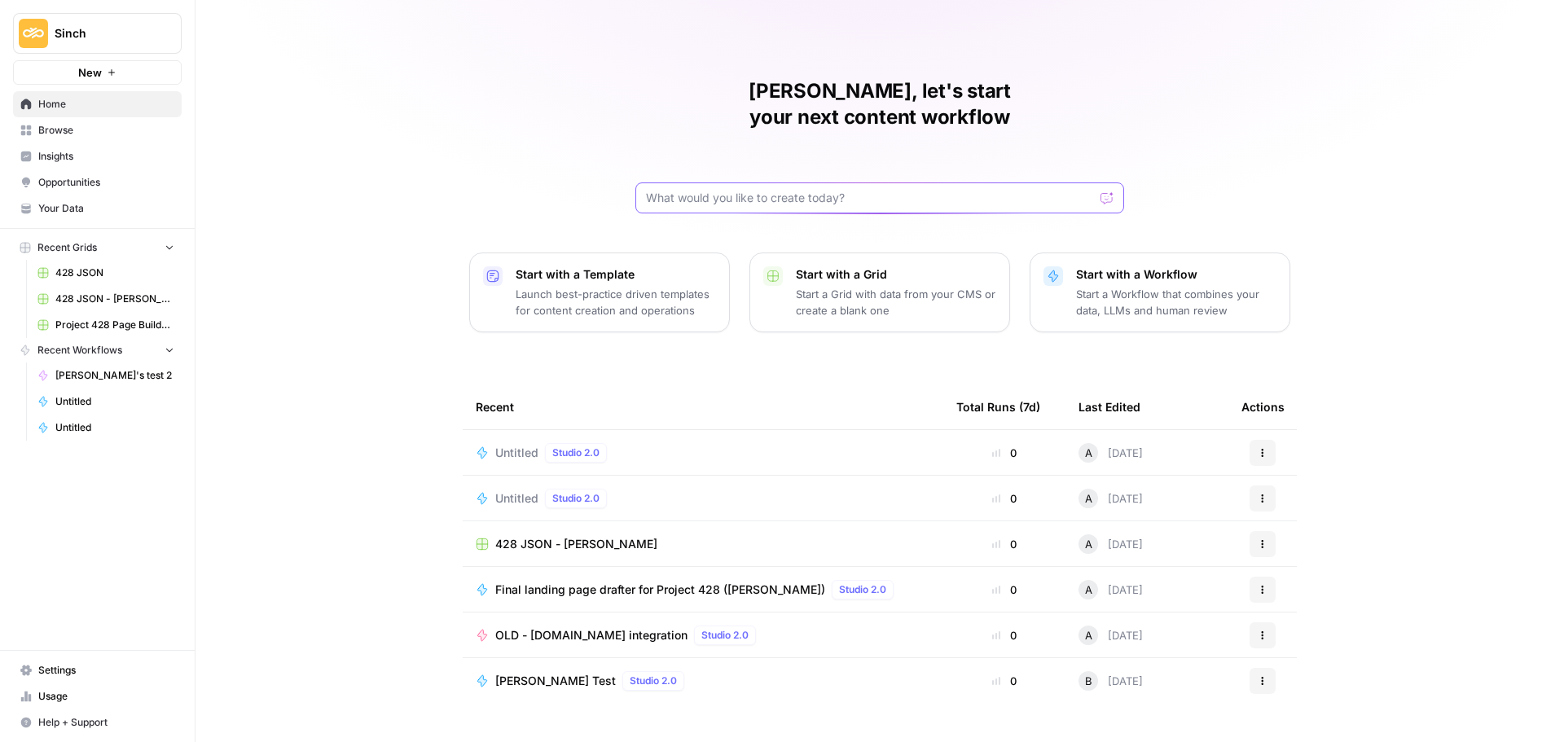
click at [819, 190] on input "text" at bounding box center [870, 198] width 448 height 16
type input "l"
click at [72, 201] on span "Your Data" at bounding box center [106, 208] width 136 height 15
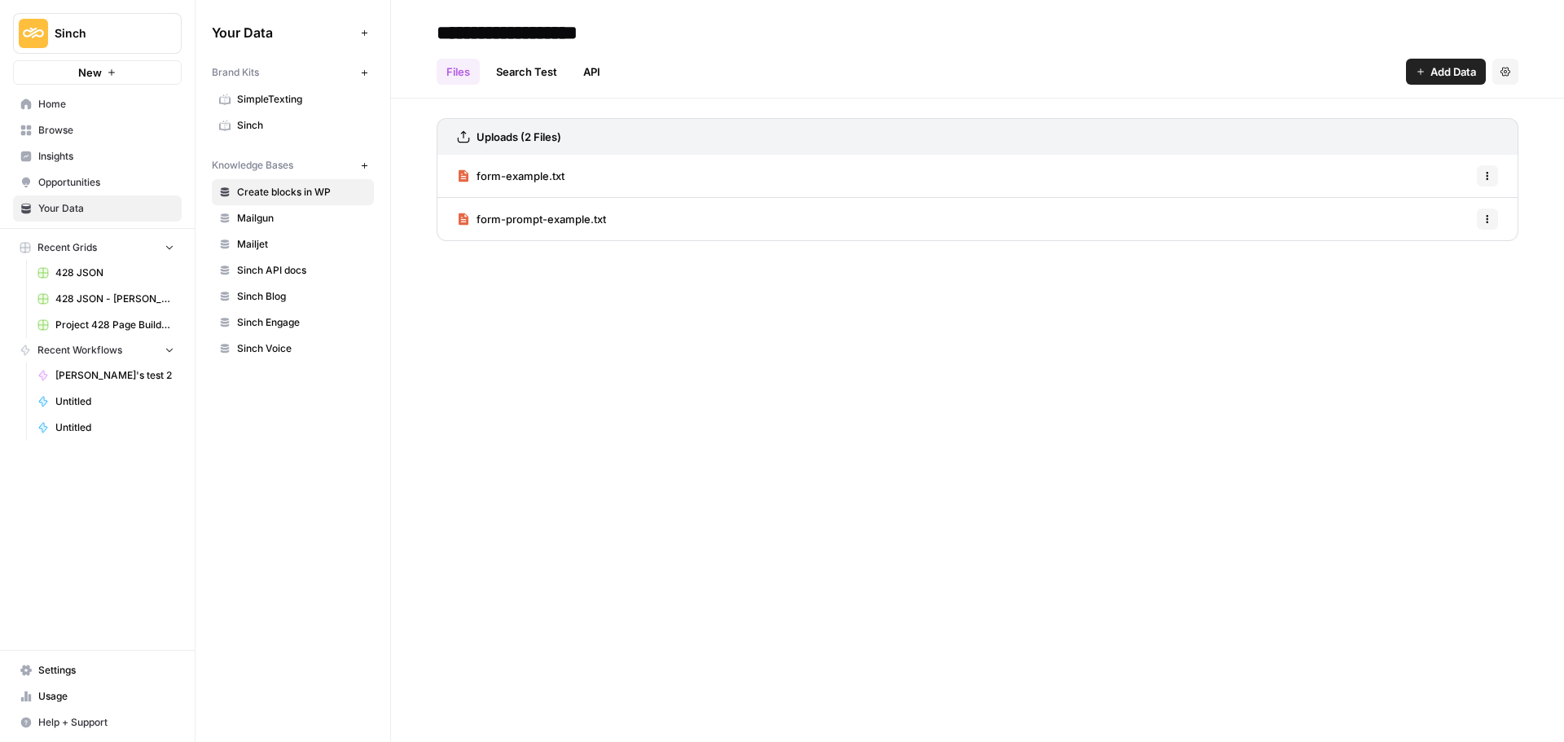
click at [79, 130] on span "Browse" at bounding box center [106, 130] width 136 height 15
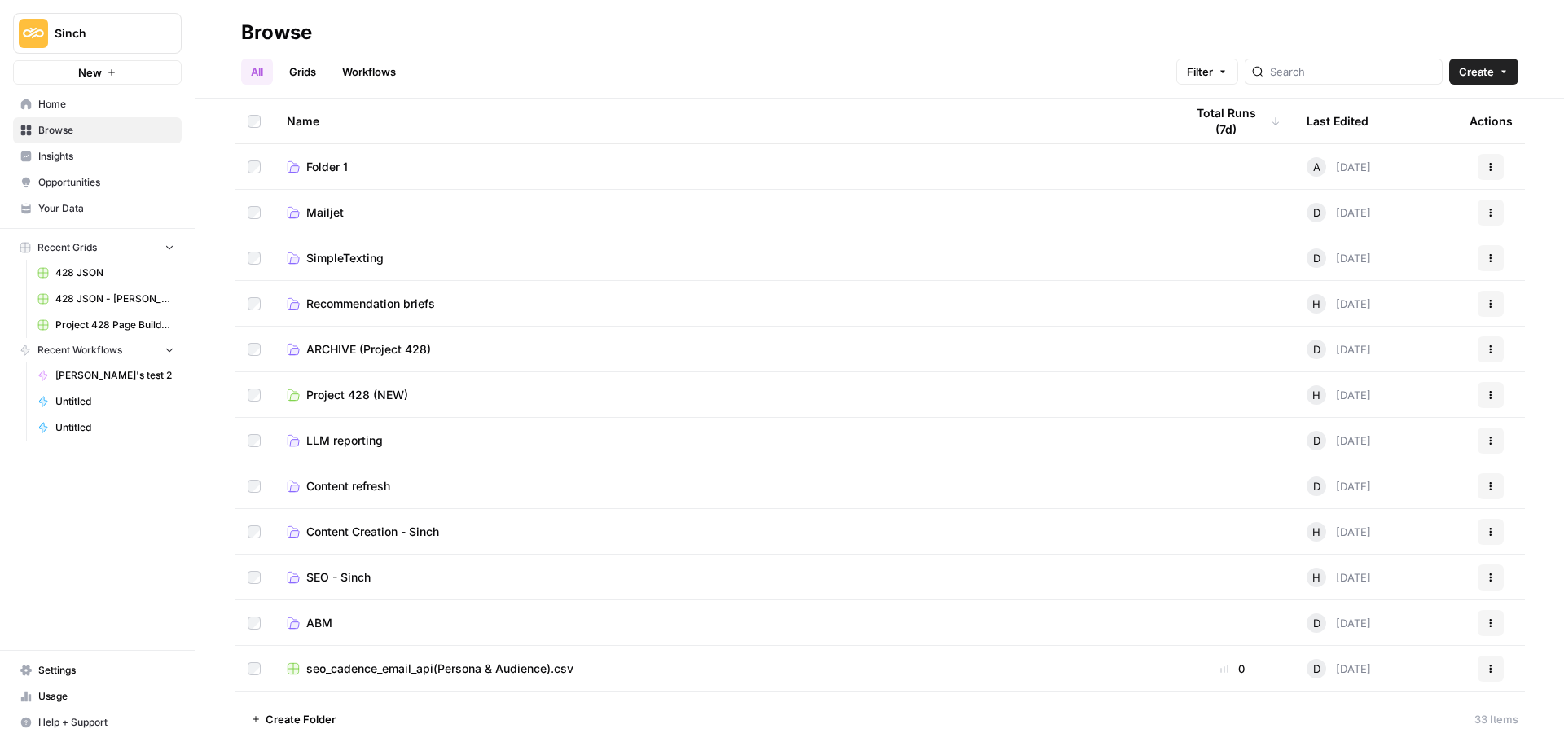
click at [364, 75] on link "Workflows" at bounding box center [368, 72] width 73 height 26
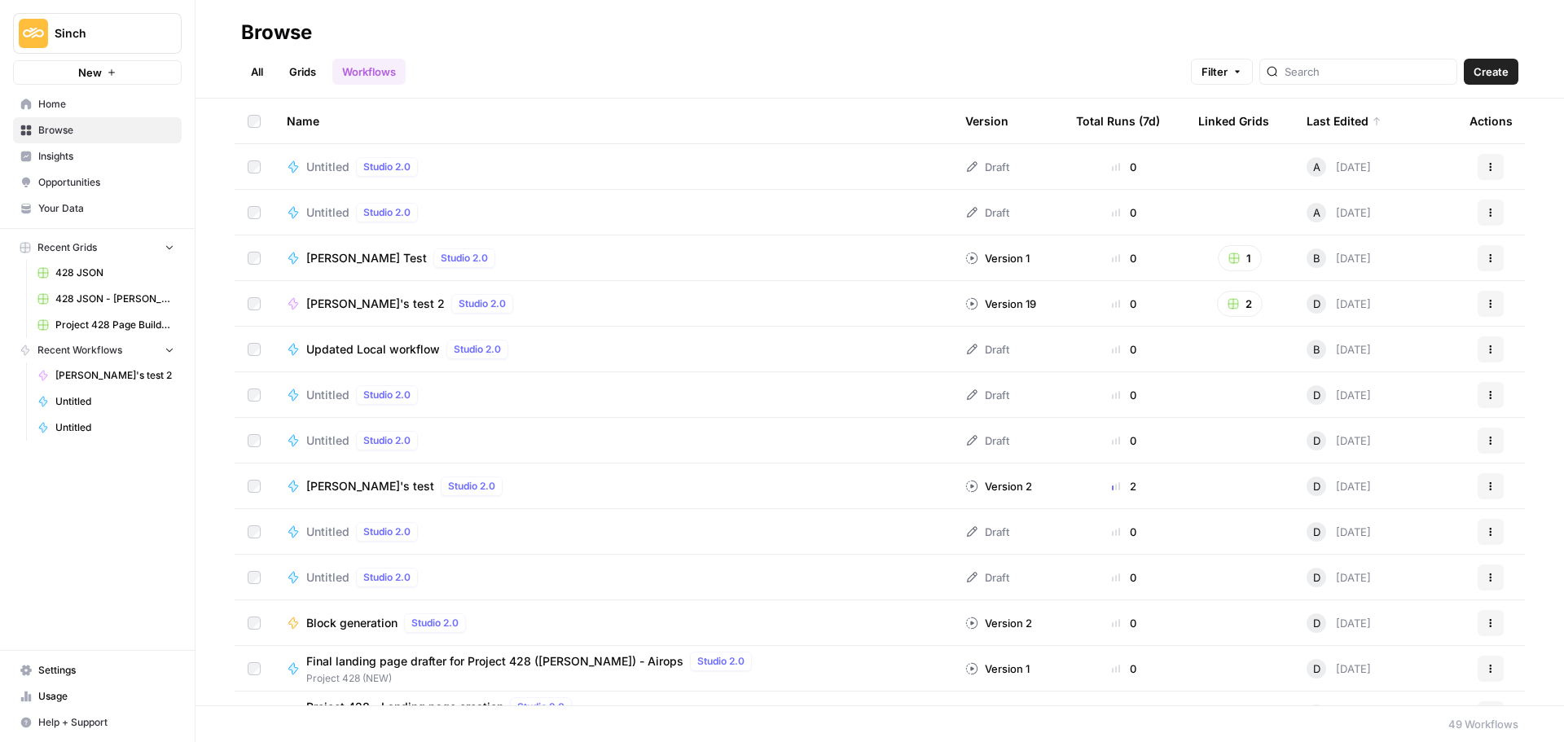
click at [1311, 63] on div at bounding box center [1358, 72] width 198 height 26
type input "local"
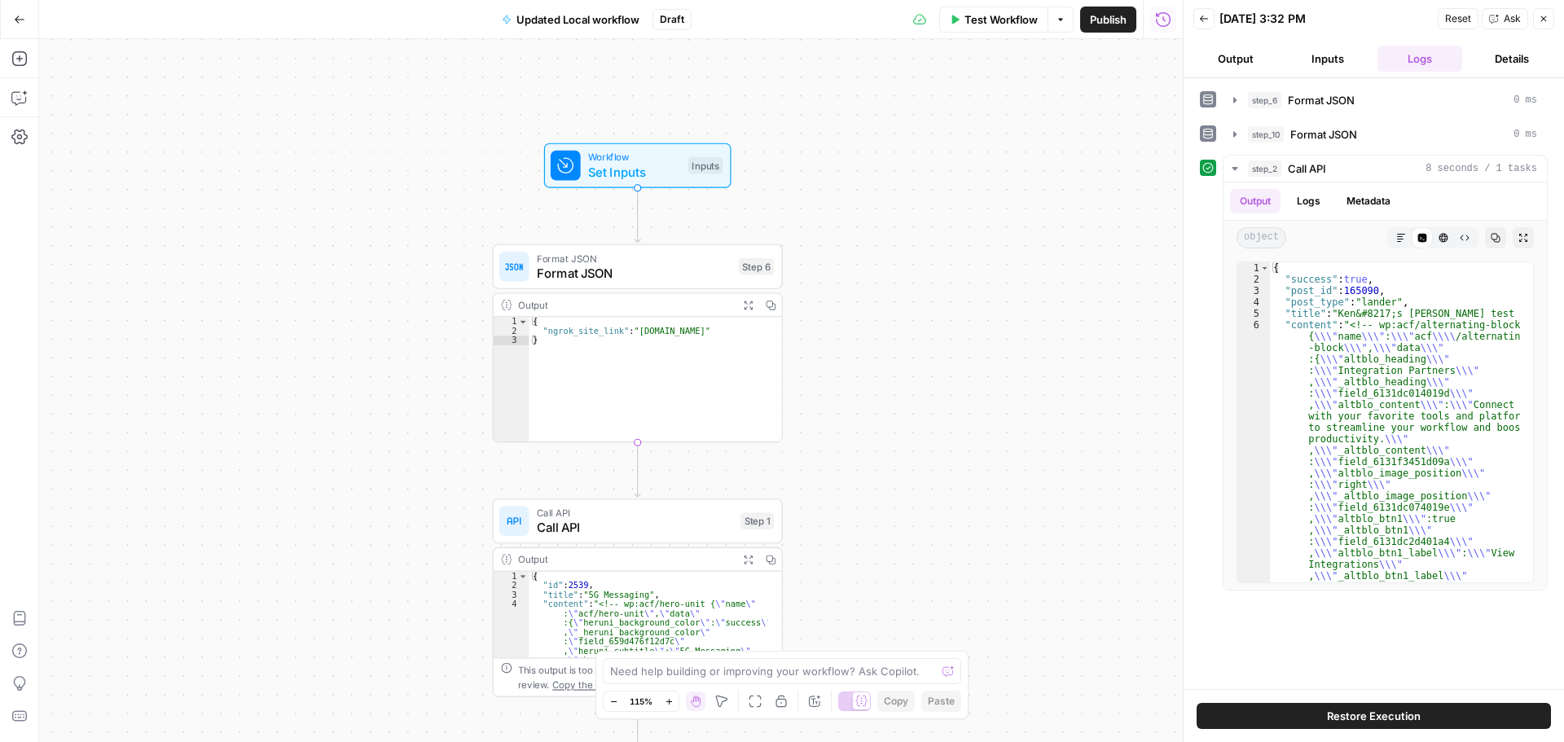
drag, startPoint x: 723, startPoint y: 327, endPoint x: 852, endPoint y: 373, distance: 137.6
click at [852, 373] on div "Workflow Set Inputs Inputs Format JSON Format JSON Step 6 Output Expand Output …" at bounding box center [611, 390] width 1144 height 703
click at [635, 272] on span "Format JSON" at bounding box center [634, 273] width 195 height 19
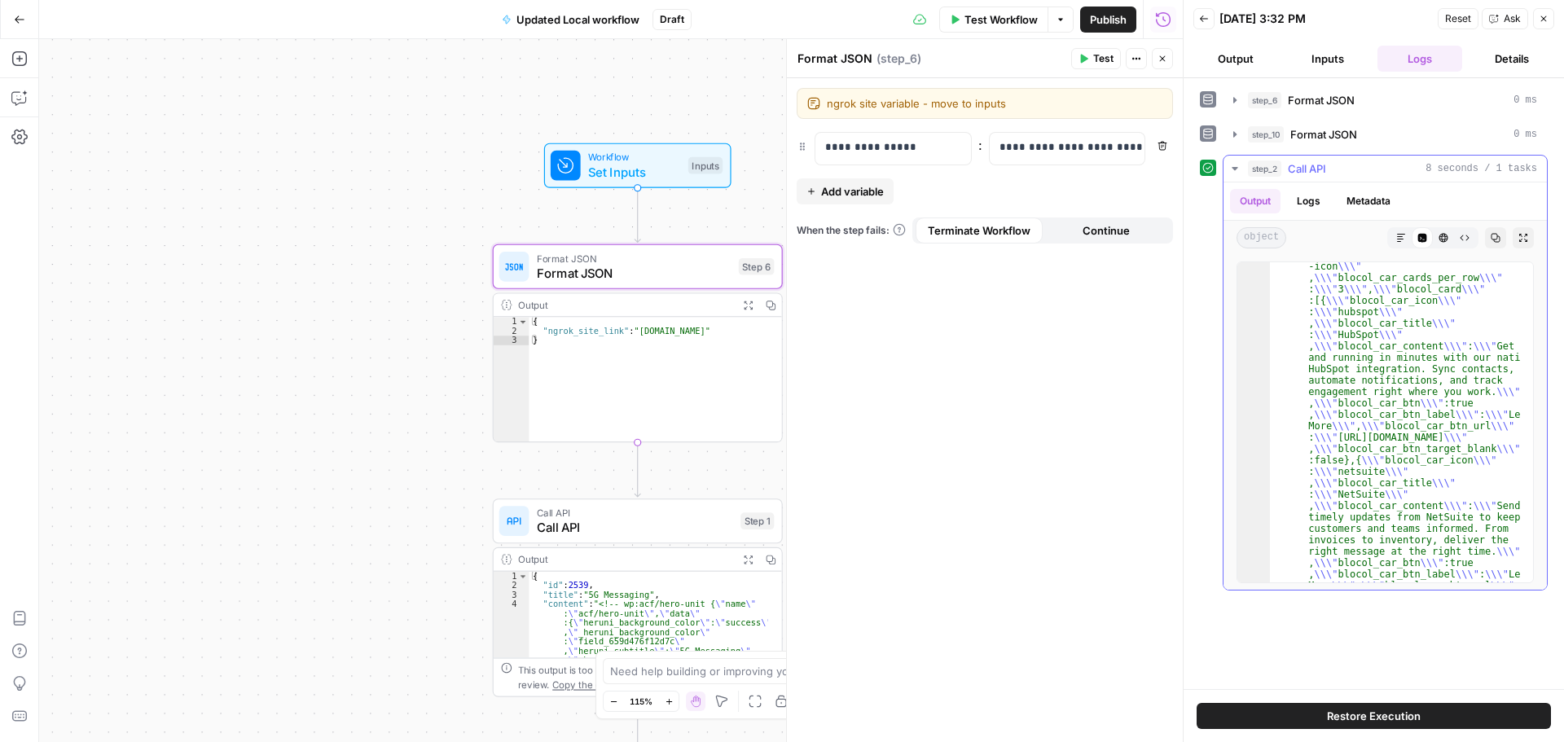
scroll to position [538, 0]
